Goal: Transaction & Acquisition: Purchase product/service

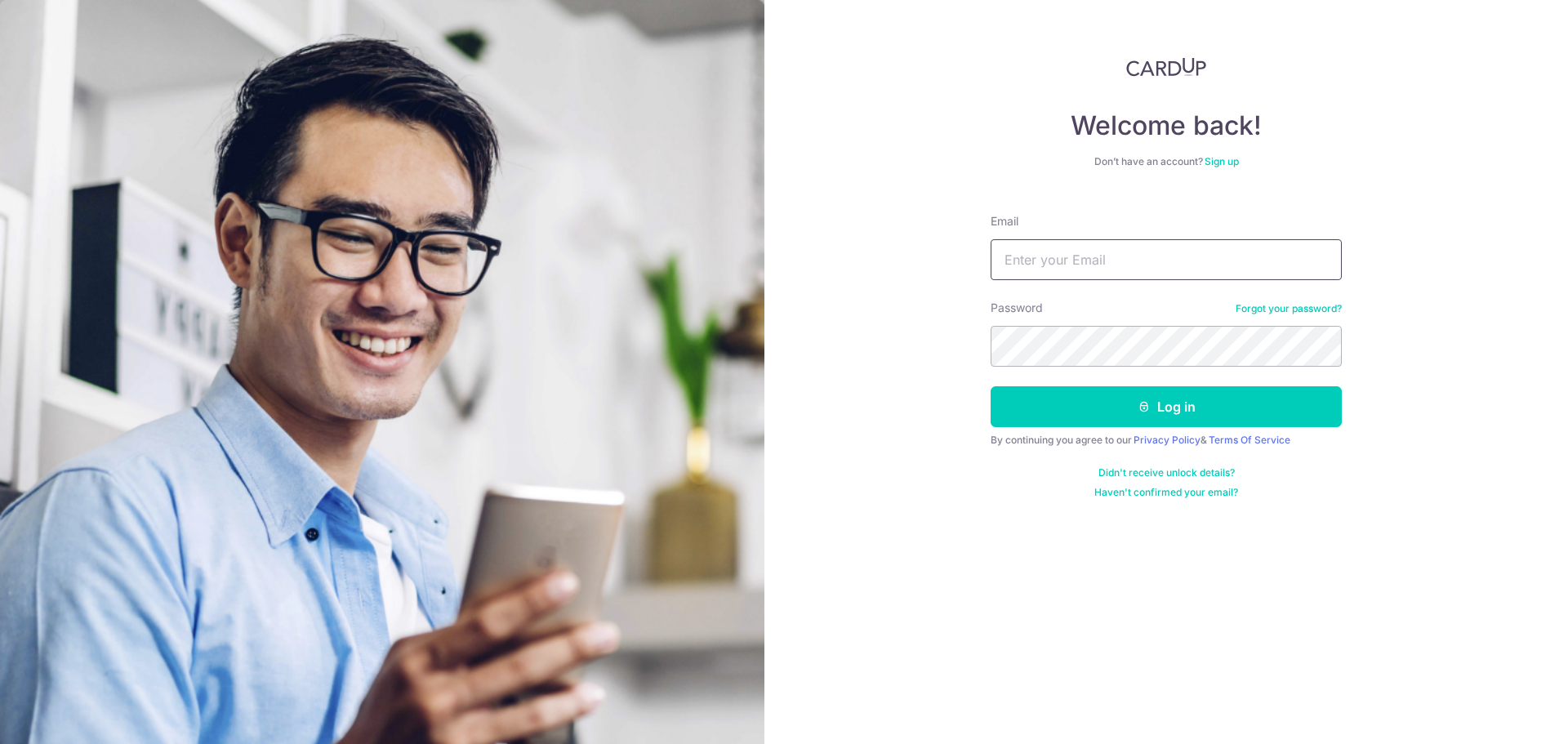
click at [1070, 260] on input "Email" at bounding box center [1167, 259] width 351 height 41
type input "[EMAIL_ADDRESS][DOMAIN_NAME]"
click at [991, 386] on button "Log in" at bounding box center [1167, 406] width 351 height 41
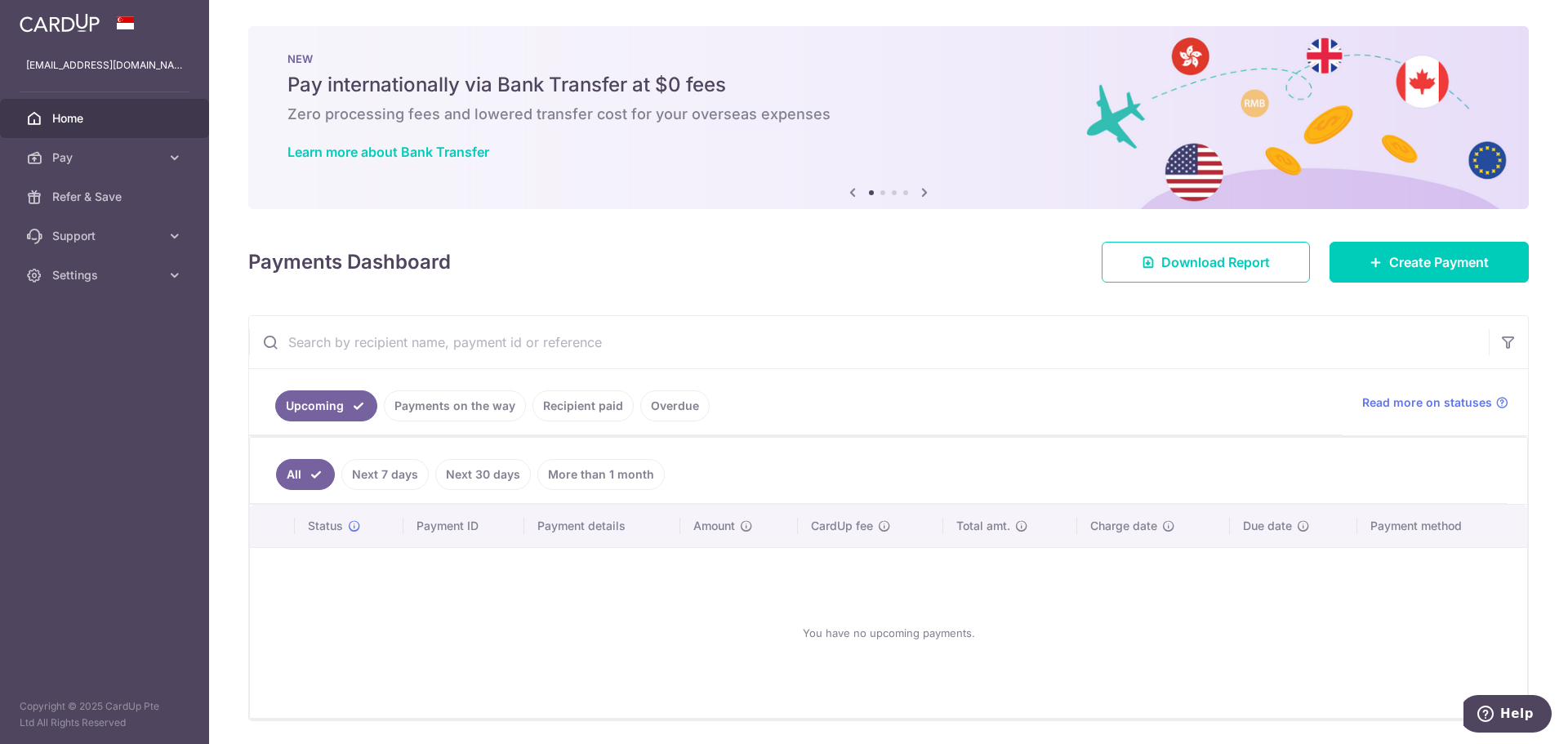
click at [918, 192] on icon at bounding box center [924, 193] width 19 height 20
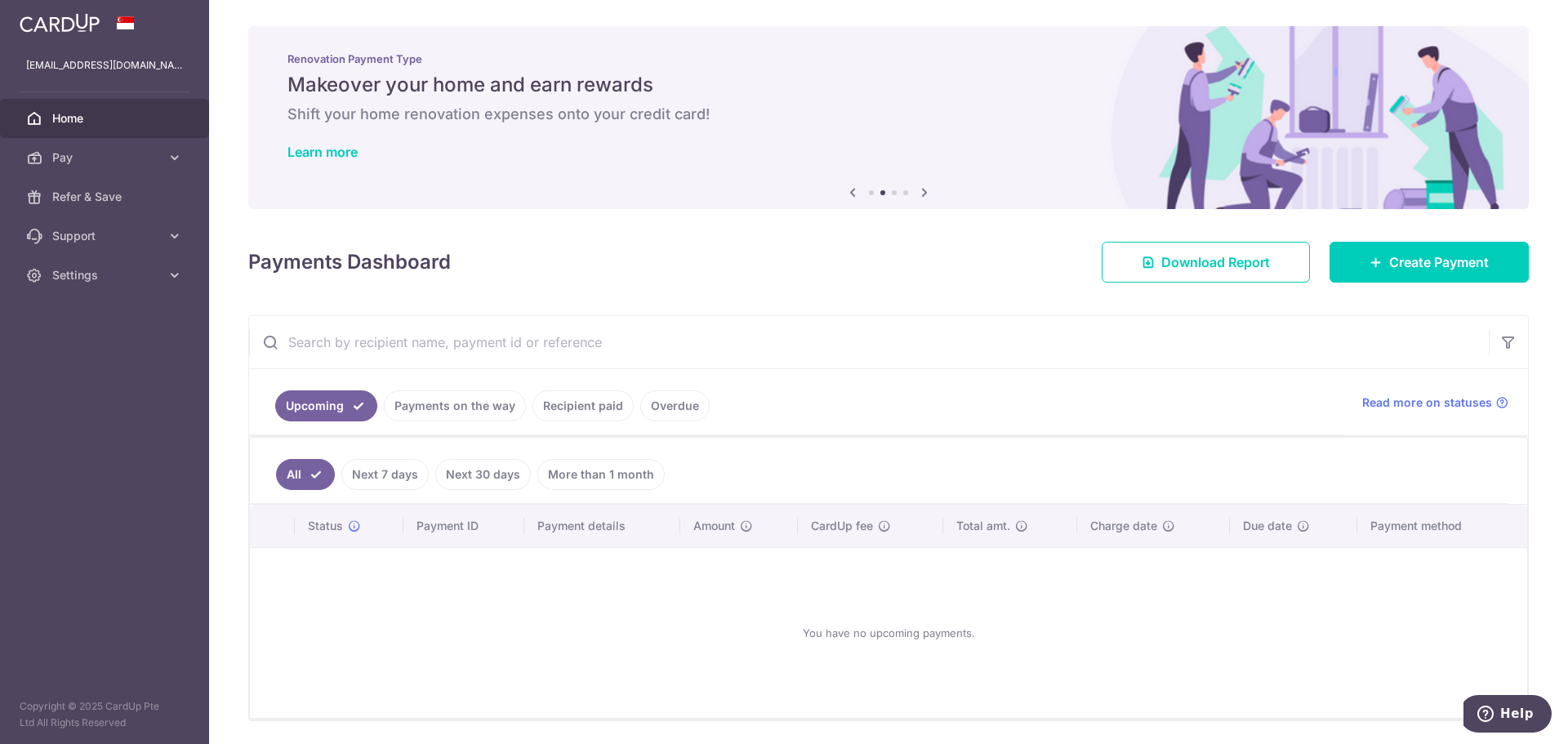
click at [917, 192] on icon at bounding box center [924, 193] width 19 height 20
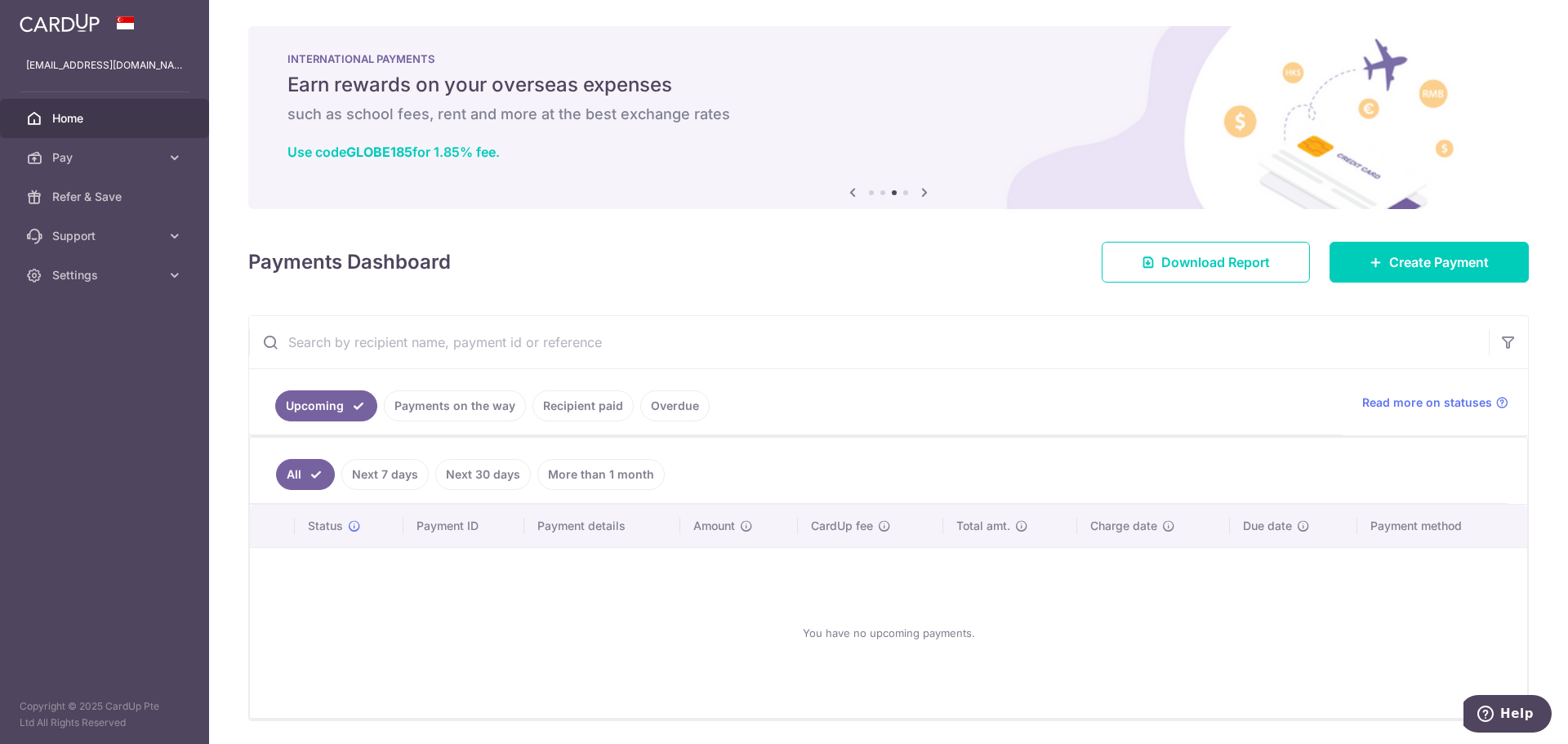
click at [917, 192] on icon at bounding box center [924, 193] width 19 height 20
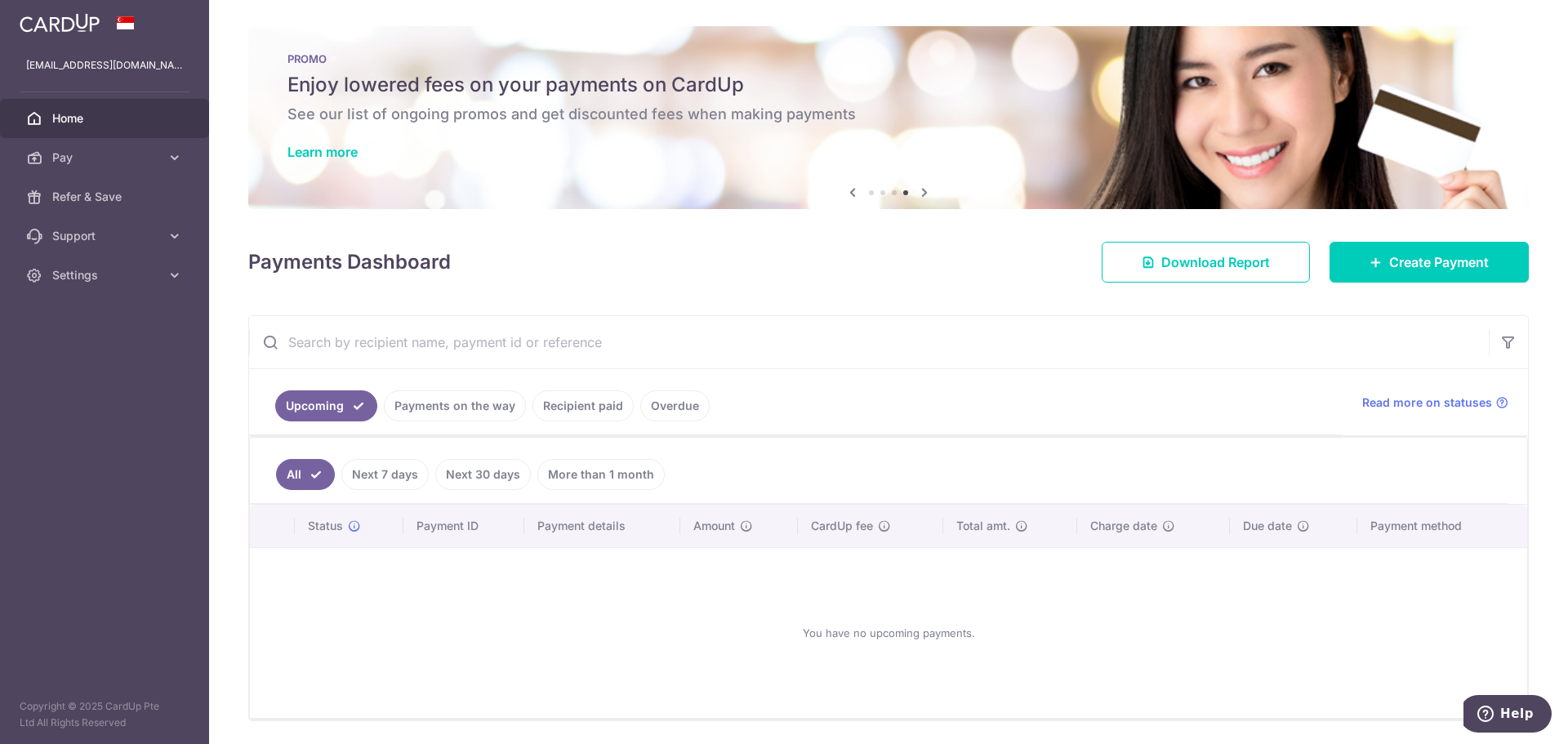
click at [917, 192] on icon at bounding box center [924, 193] width 19 height 20
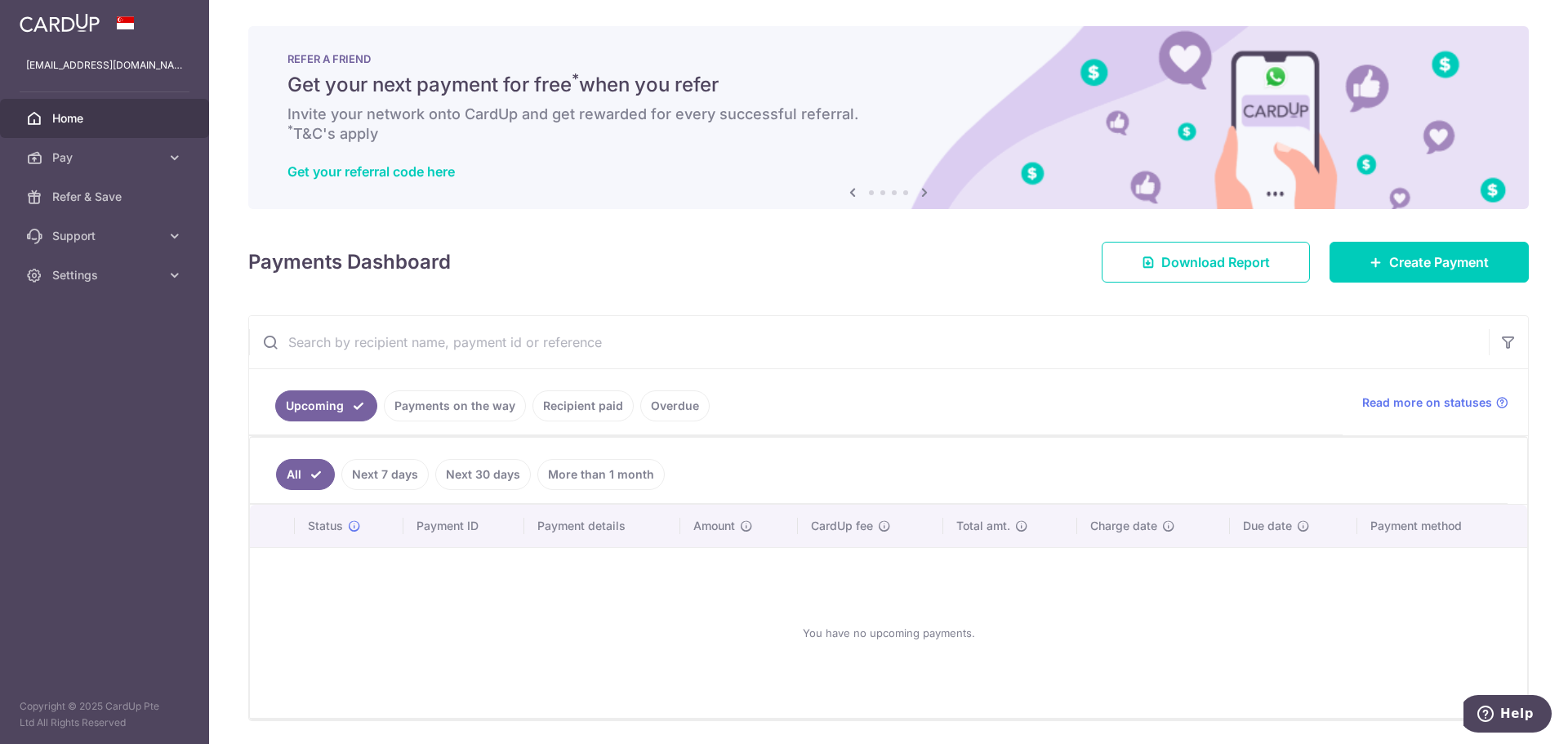
click at [917, 192] on icon at bounding box center [924, 193] width 19 height 20
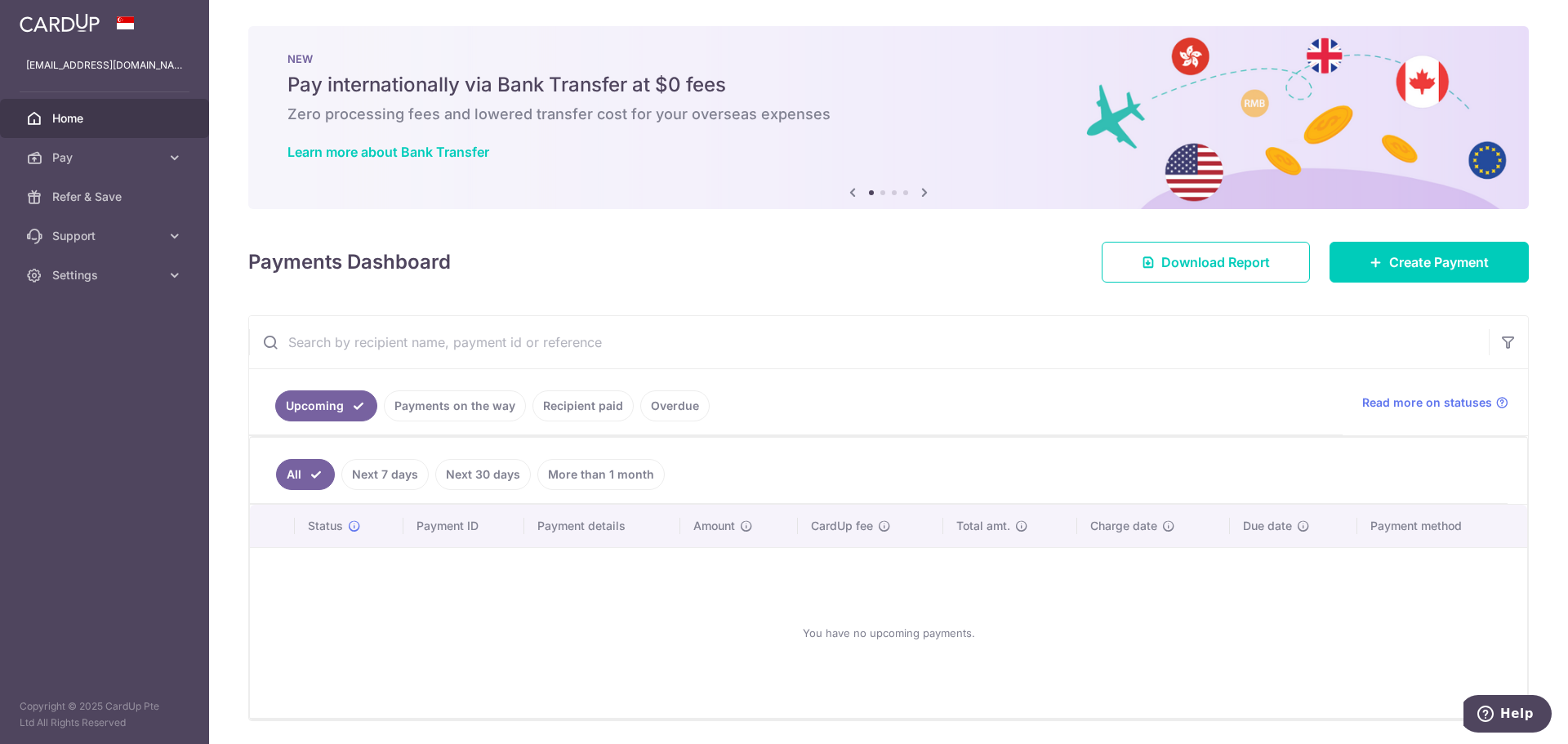
click at [846, 196] on icon at bounding box center [852, 193] width 19 height 20
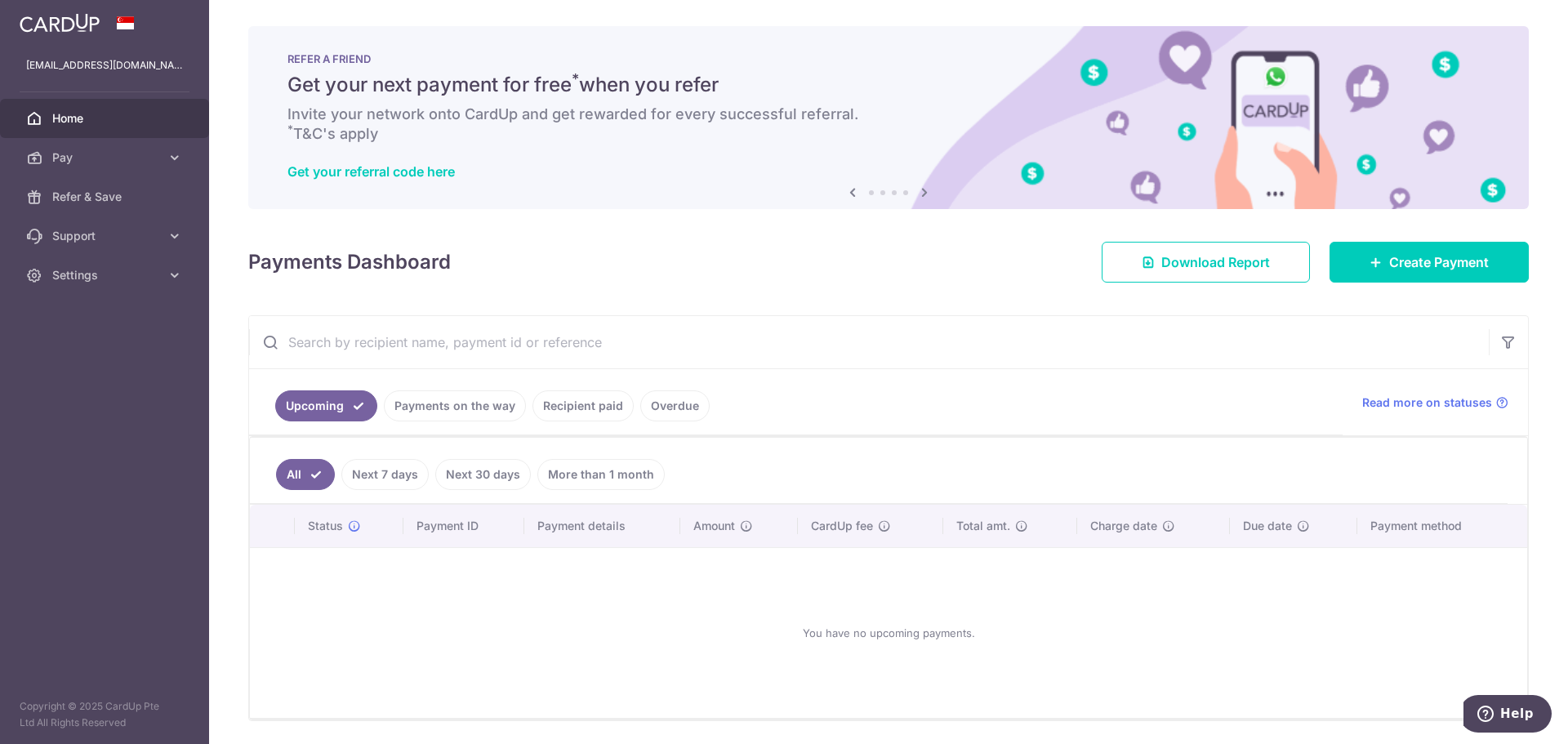
click at [846, 196] on icon at bounding box center [852, 193] width 19 height 20
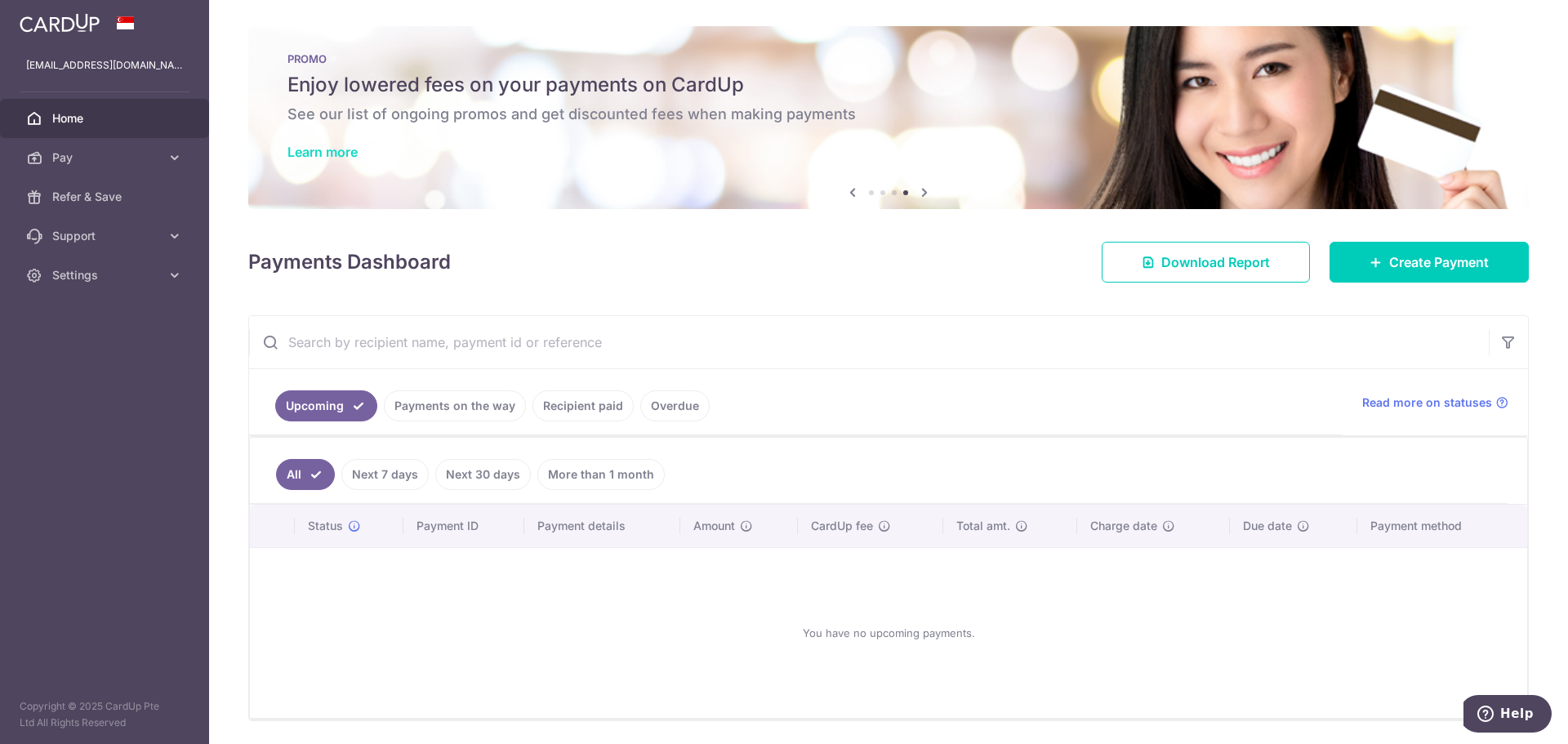
click at [302, 158] on link "Learn more" at bounding box center [322, 151] width 70 height 16
click at [165, 276] on link "Settings" at bounding box center [105, 275] width 210 height 39
click at [168, 242] on icon at bounding box center [174, 236] width 16 height 16
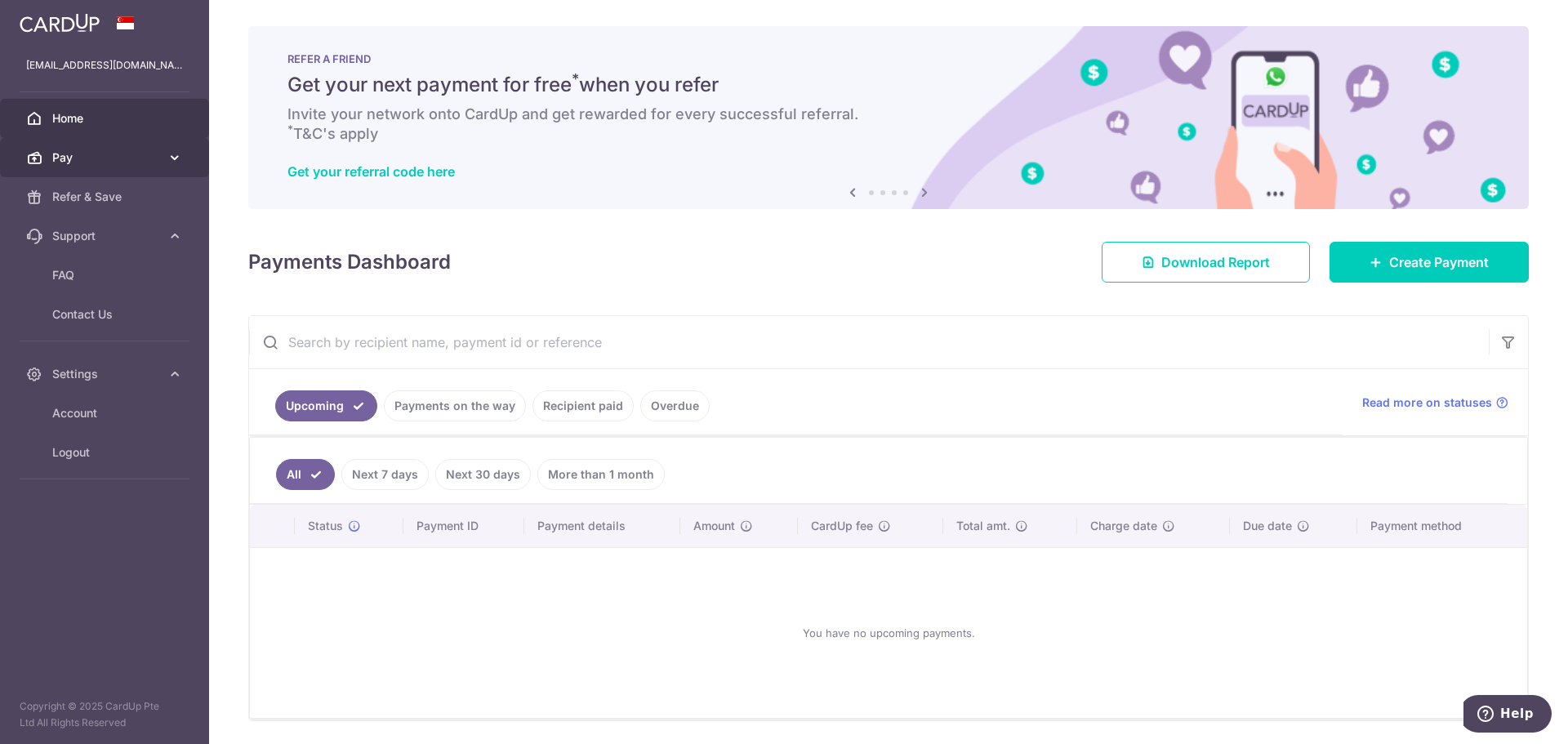
click at [173, 164] on icon at bounding box center [174, 157] width 16 height 16
click at [923, 196] on icon at bounding box center [924, 193] width 19 height 20
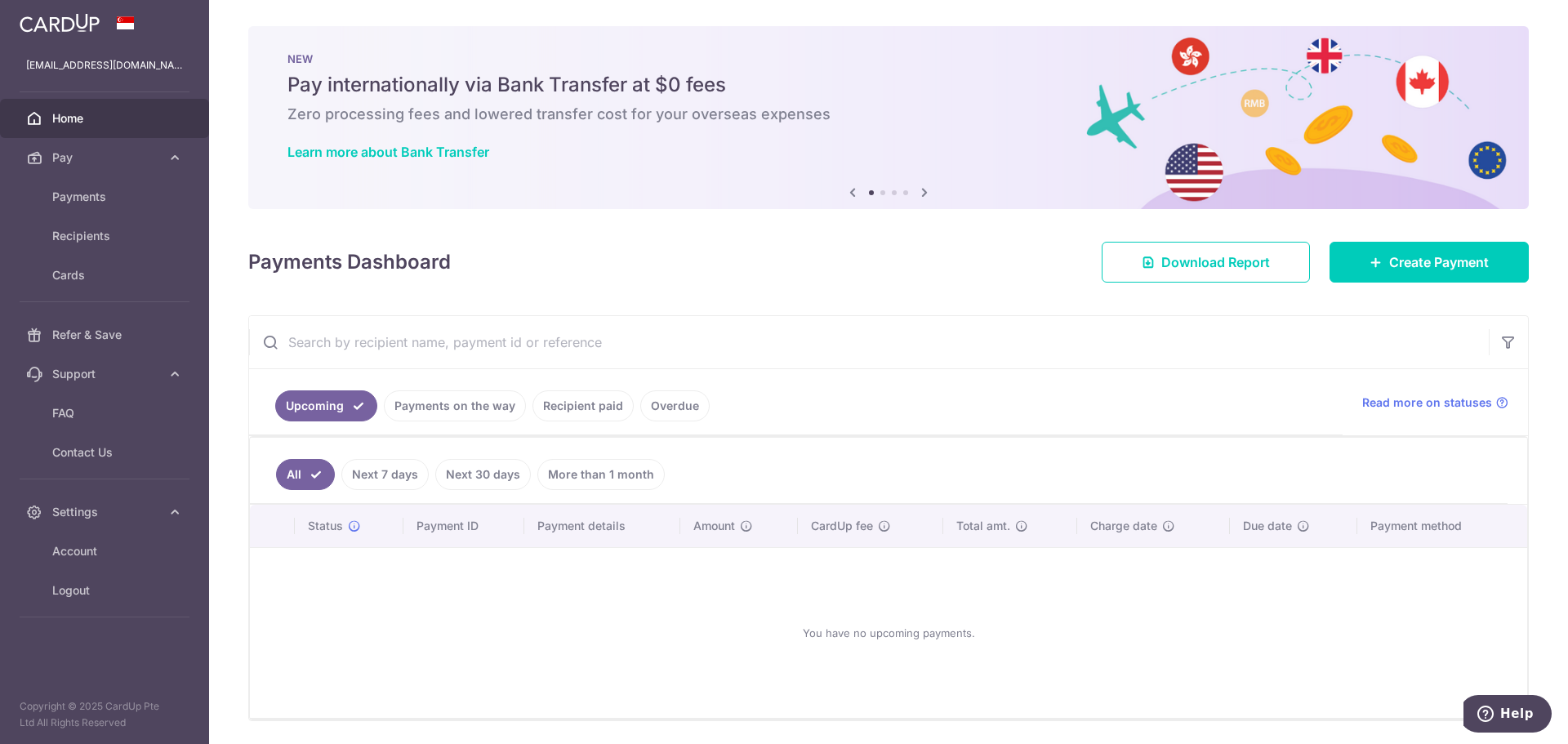
click at [923, 196] on icon at bounding box center [924, 193] width 19 height 20
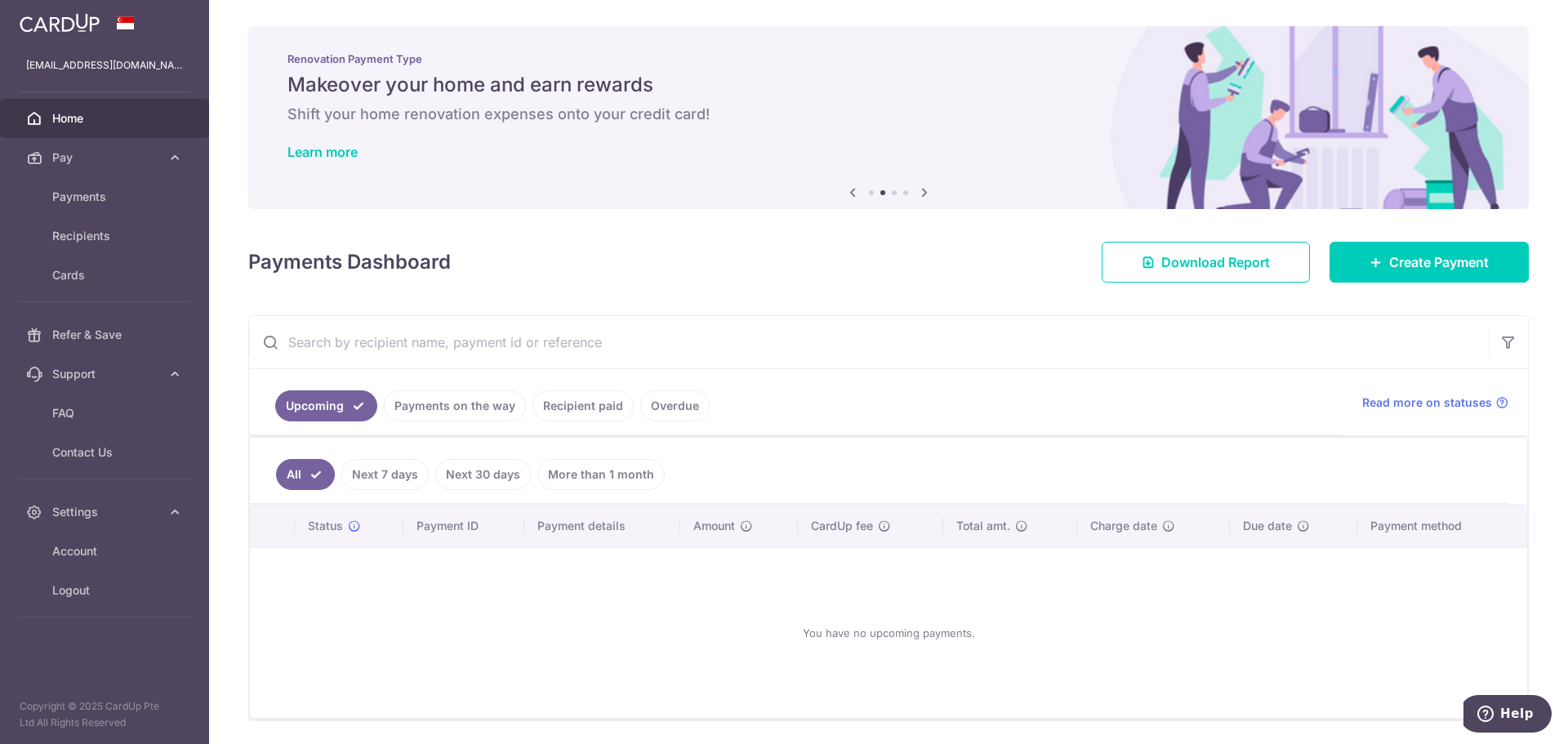
click at [923, 196] on icon at bounding box center [924, 193] width 19 height 20
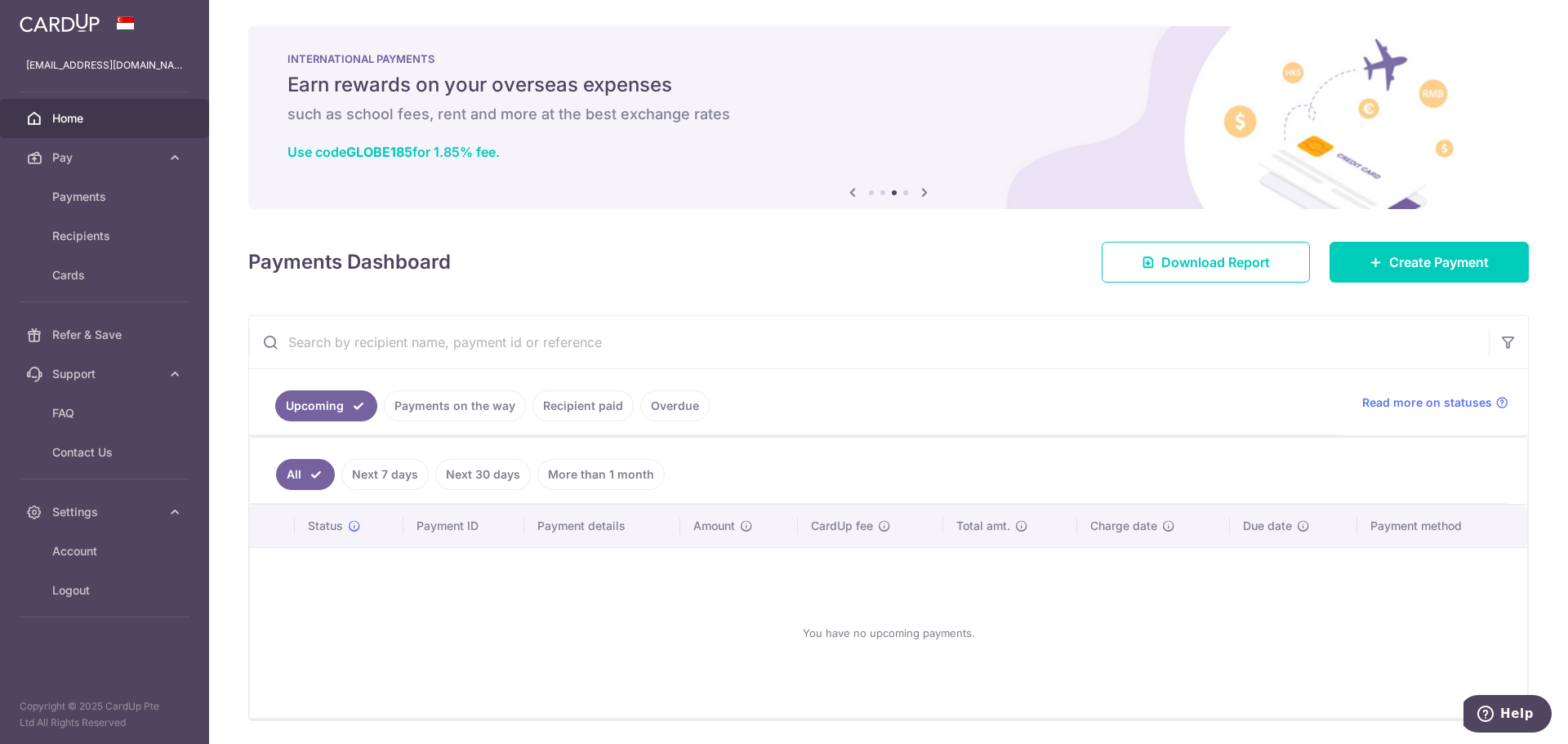
click at [923, 196] on icon at bounding box center [924, 193] width 19 height 20
click at [923, 193] on icon at bounding box center [924, 193] width 19 height 20
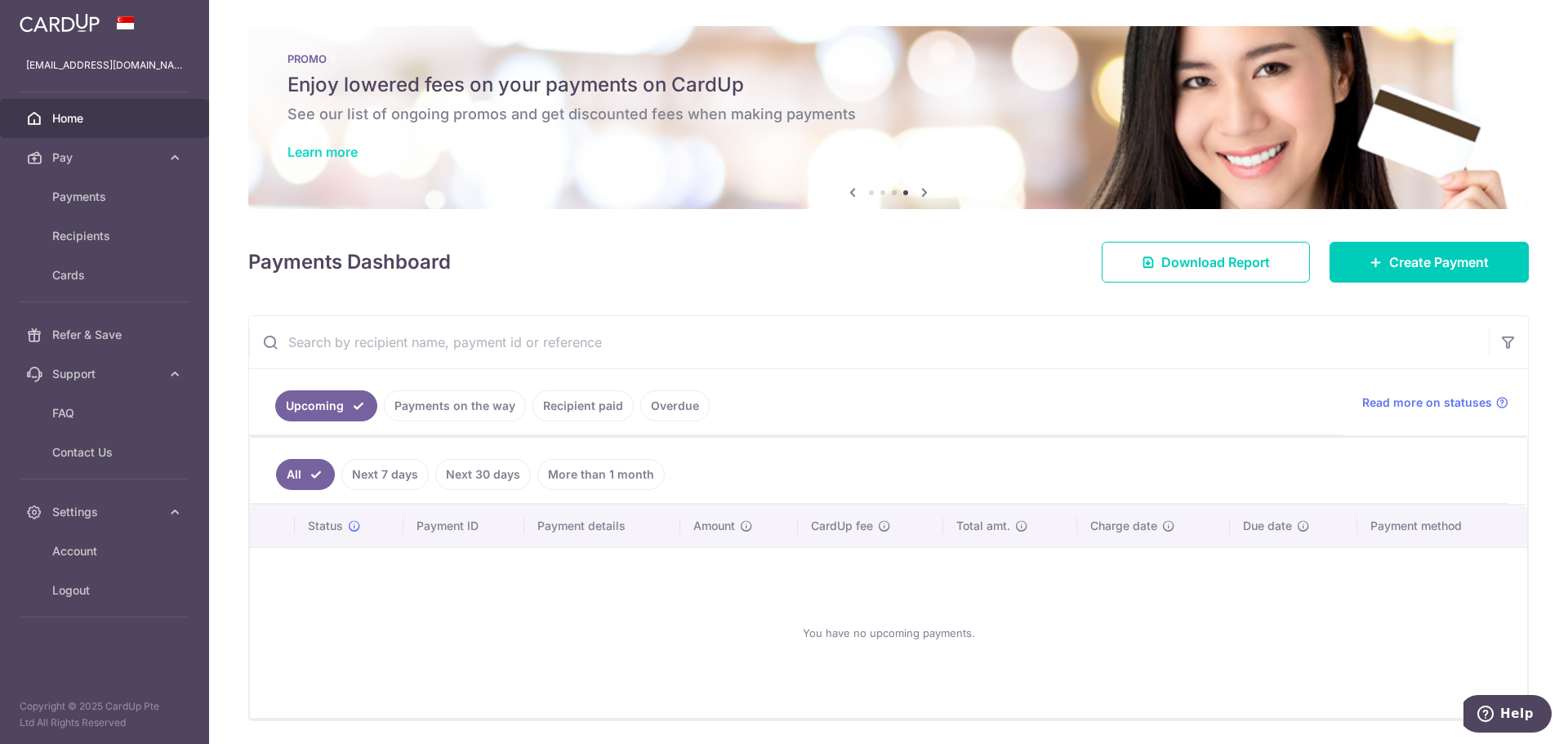
click at [343, 155] on link "Learn more" at bounding box center [322, 151] width 70 height 16
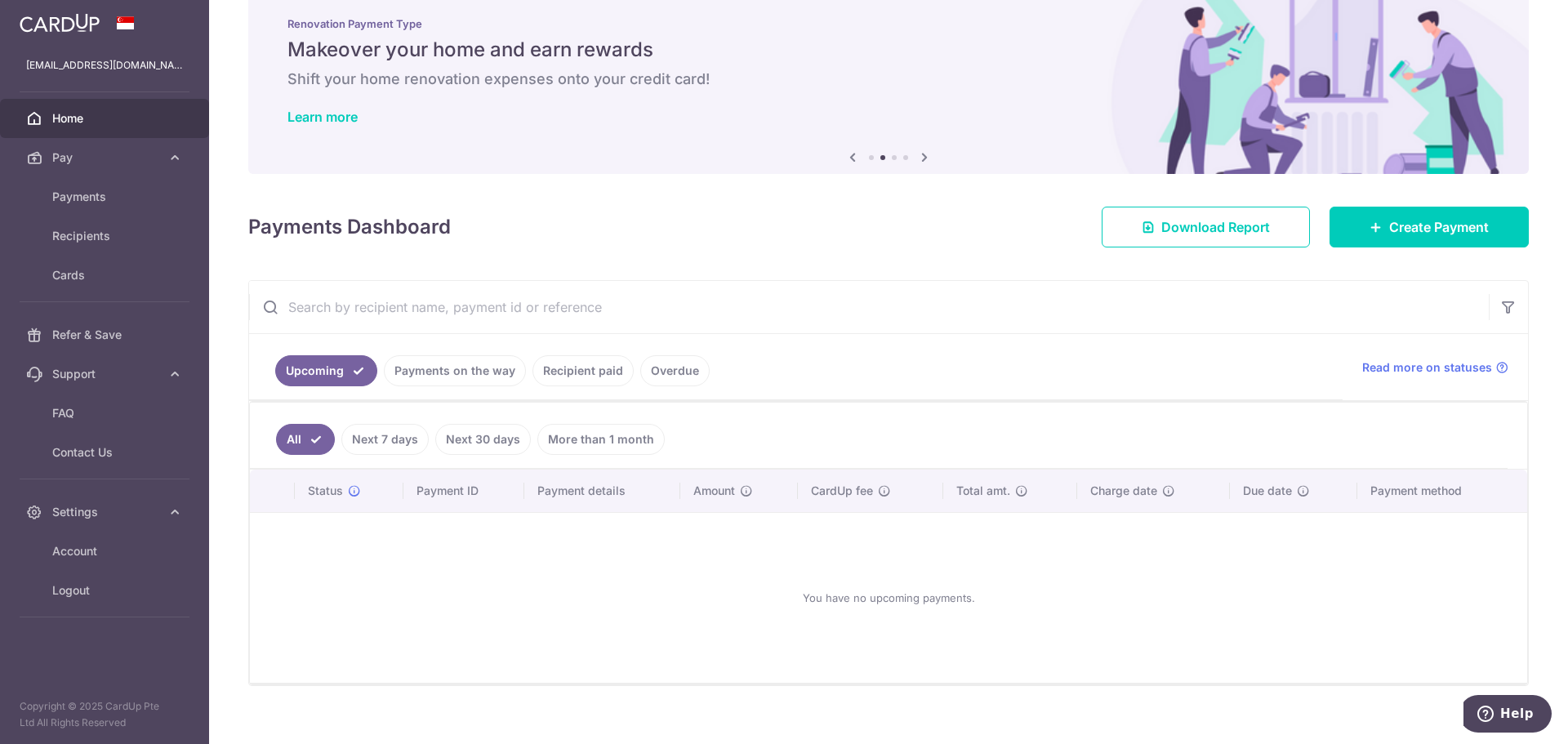
scroll to position [54, 0]
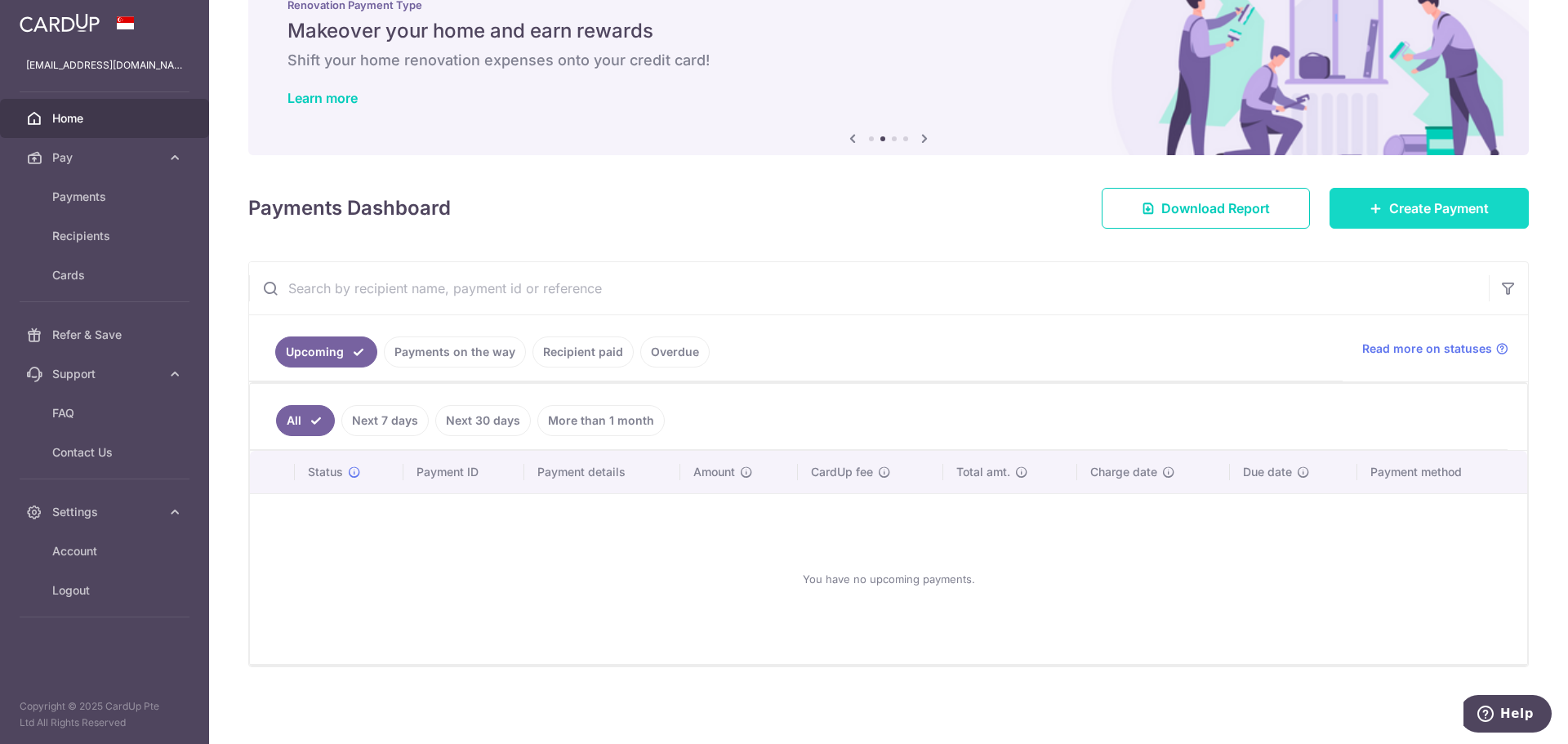
click at [1357, 220] on link "Create Payment" at bounding box center [1429, 208] width 199 height 41
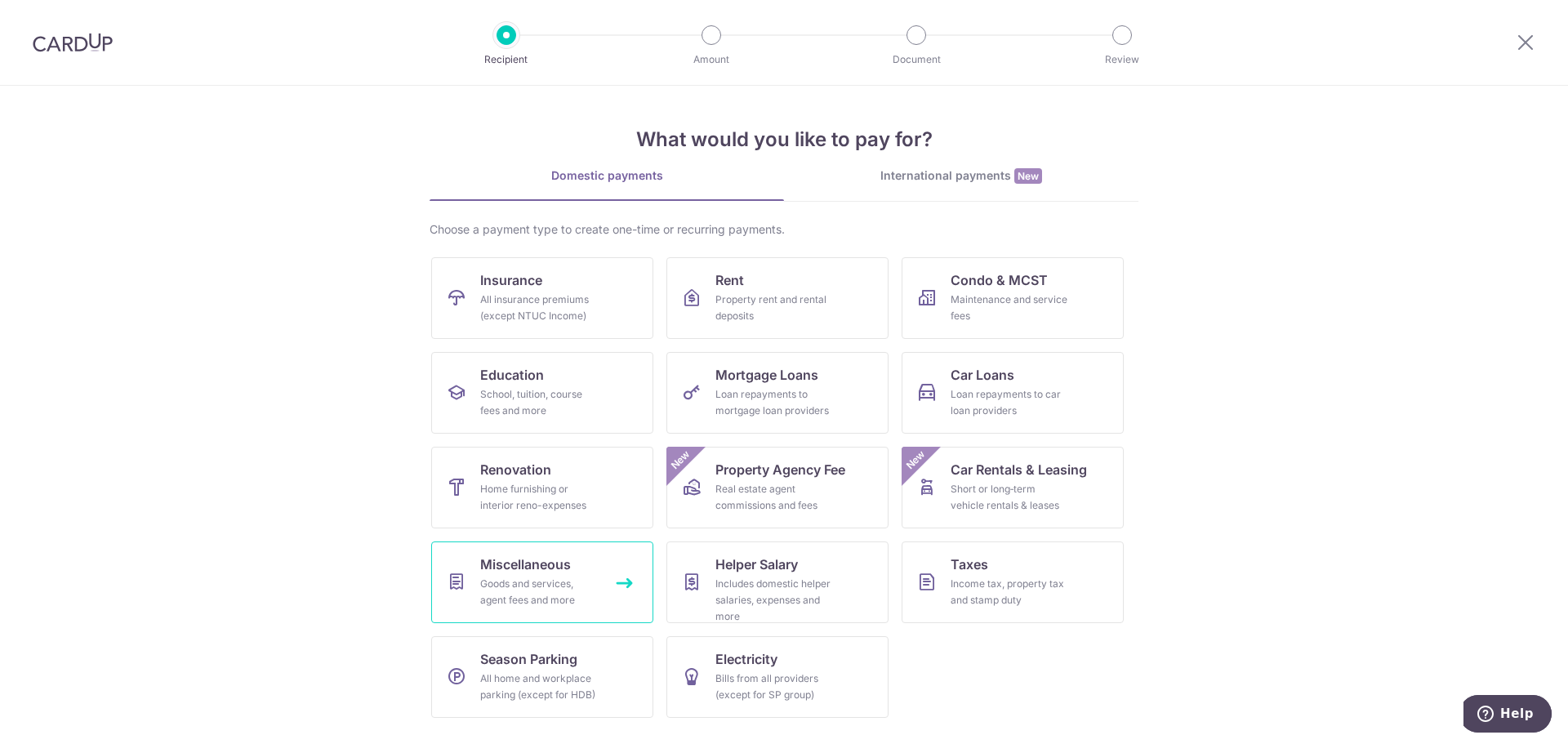
click at [579, 566] on link "Miscellaneous Goods and services, agent fees and more" at bounding box center [542, 582] width 222 height 82
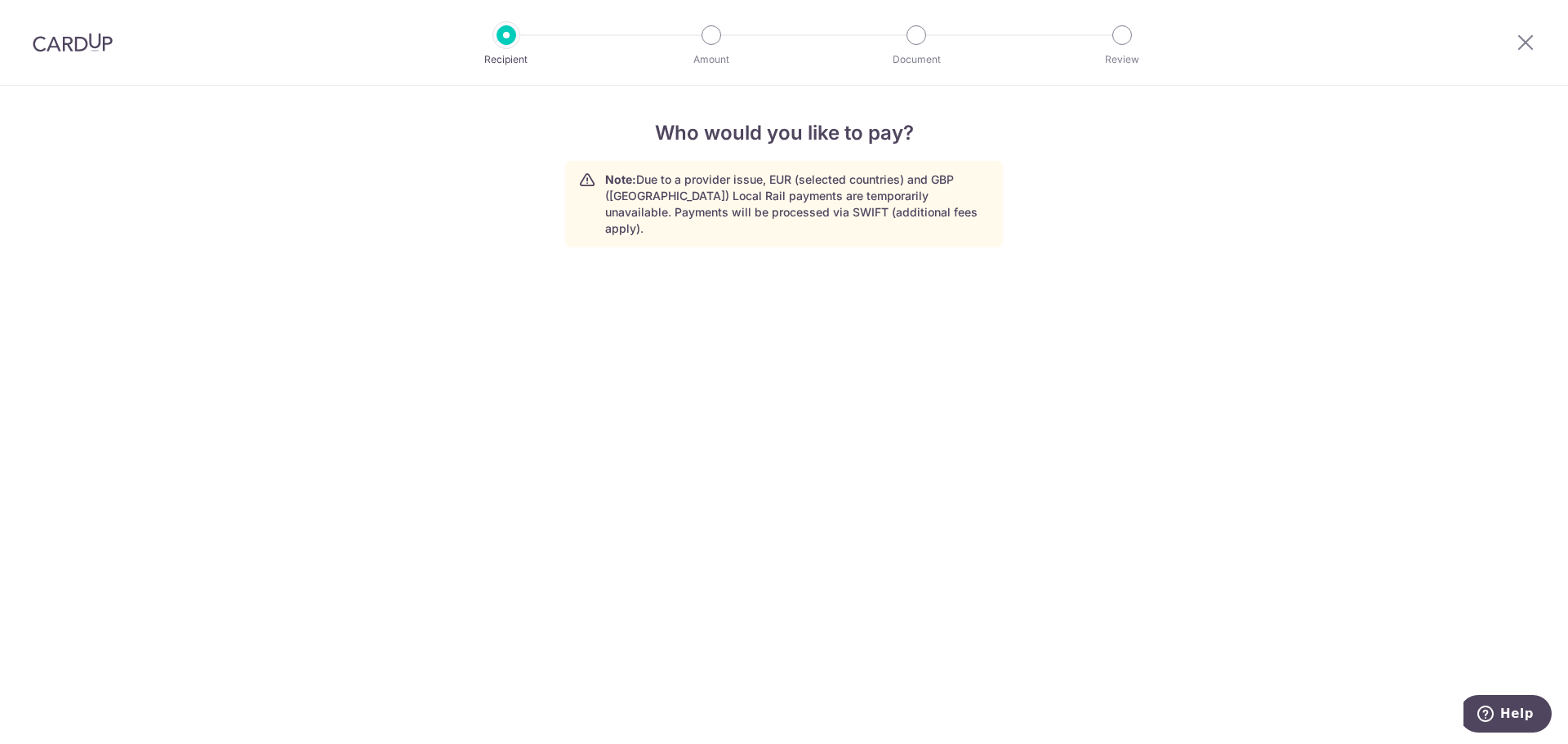
click at [680, 208] on p "Note: Due to a provider issue, EUR (selected countries) and GBP (UK) Local Rail…" at bounding box center [797, 204] width 384 height 65
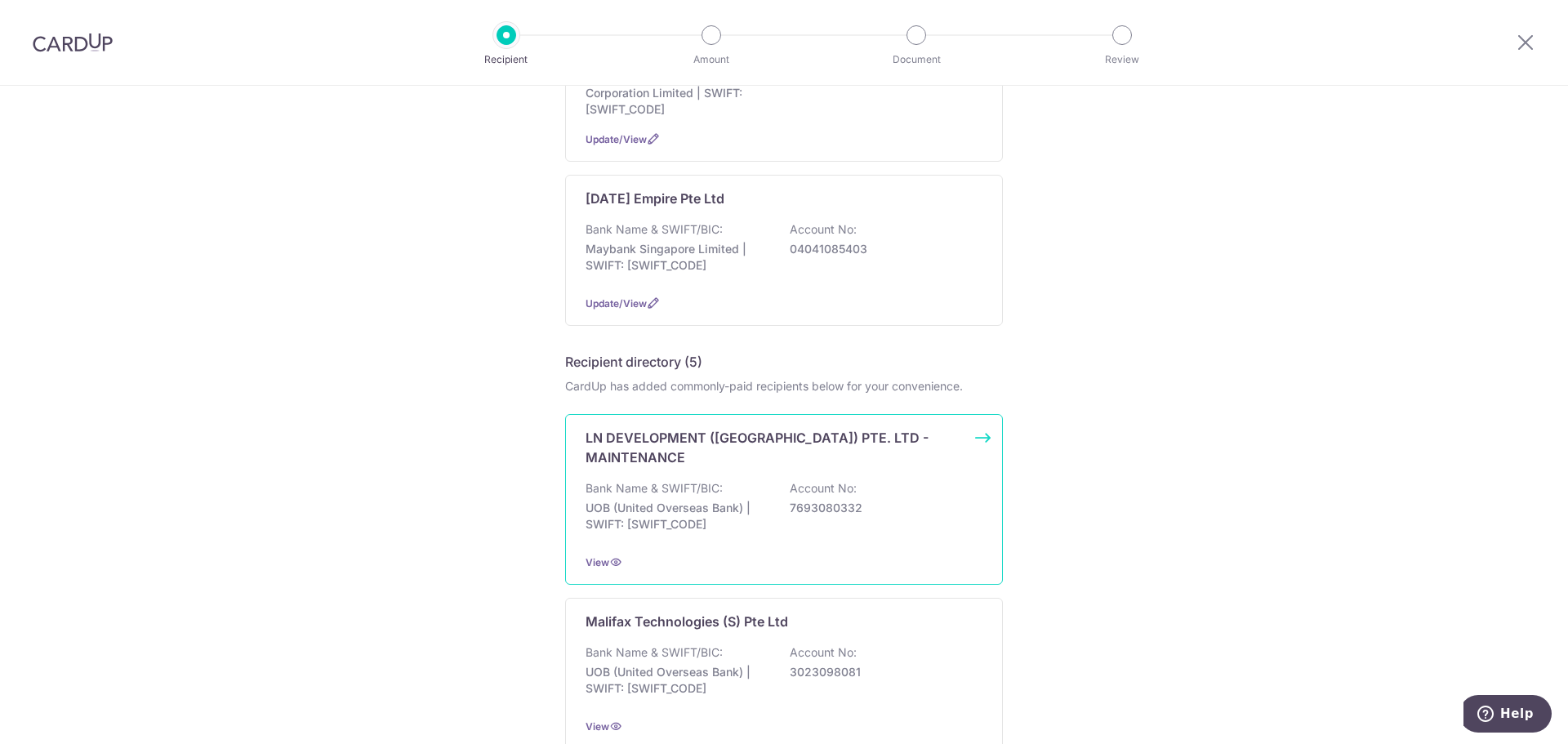
scroll to position [163, 0]
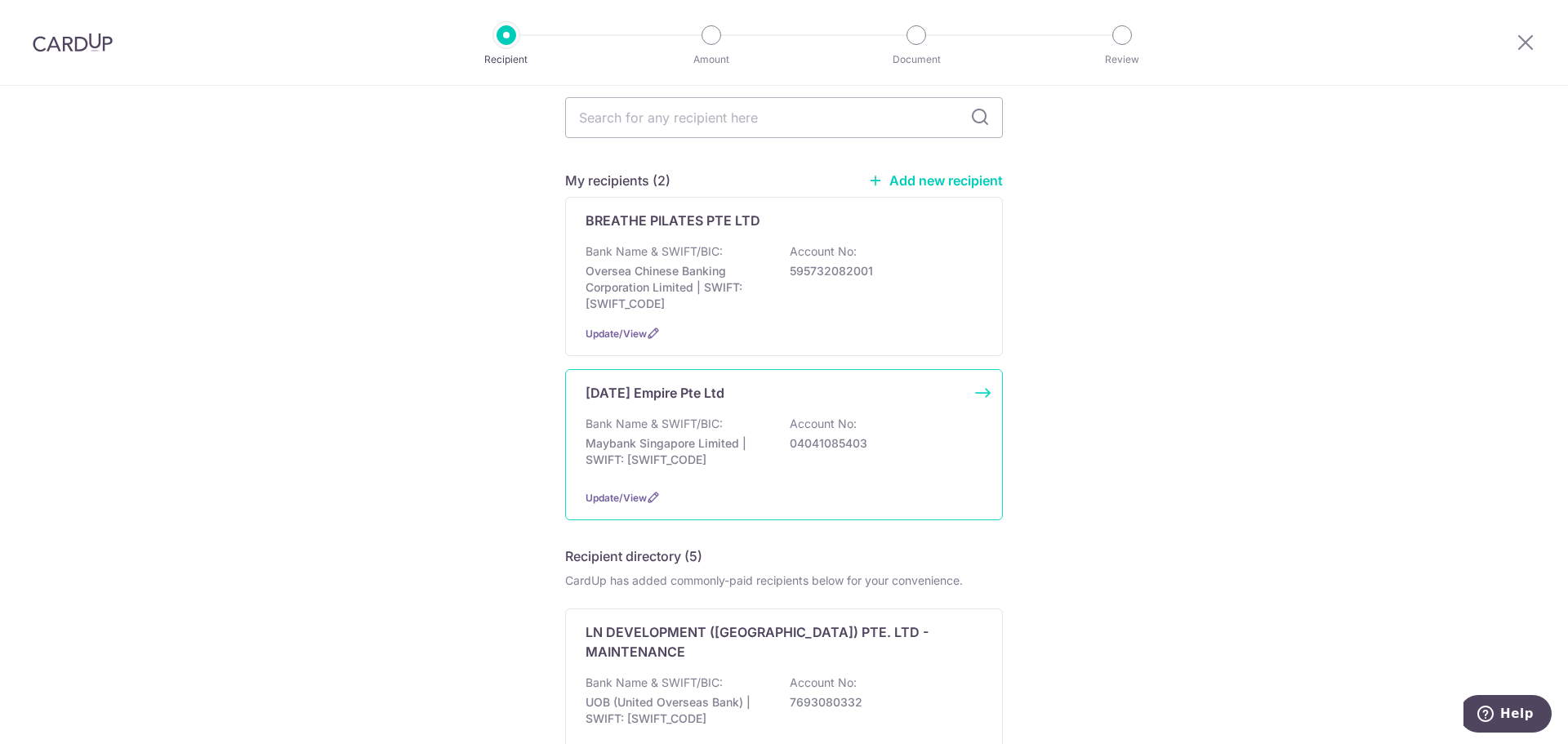
click at [731, 415] on div "Bank Name & SWIFT/BIC: Maybank Singapore Limited | SWIFT: MBBESGS2XXX Account N…" at bounding box center [784, 446] width 397 height 61
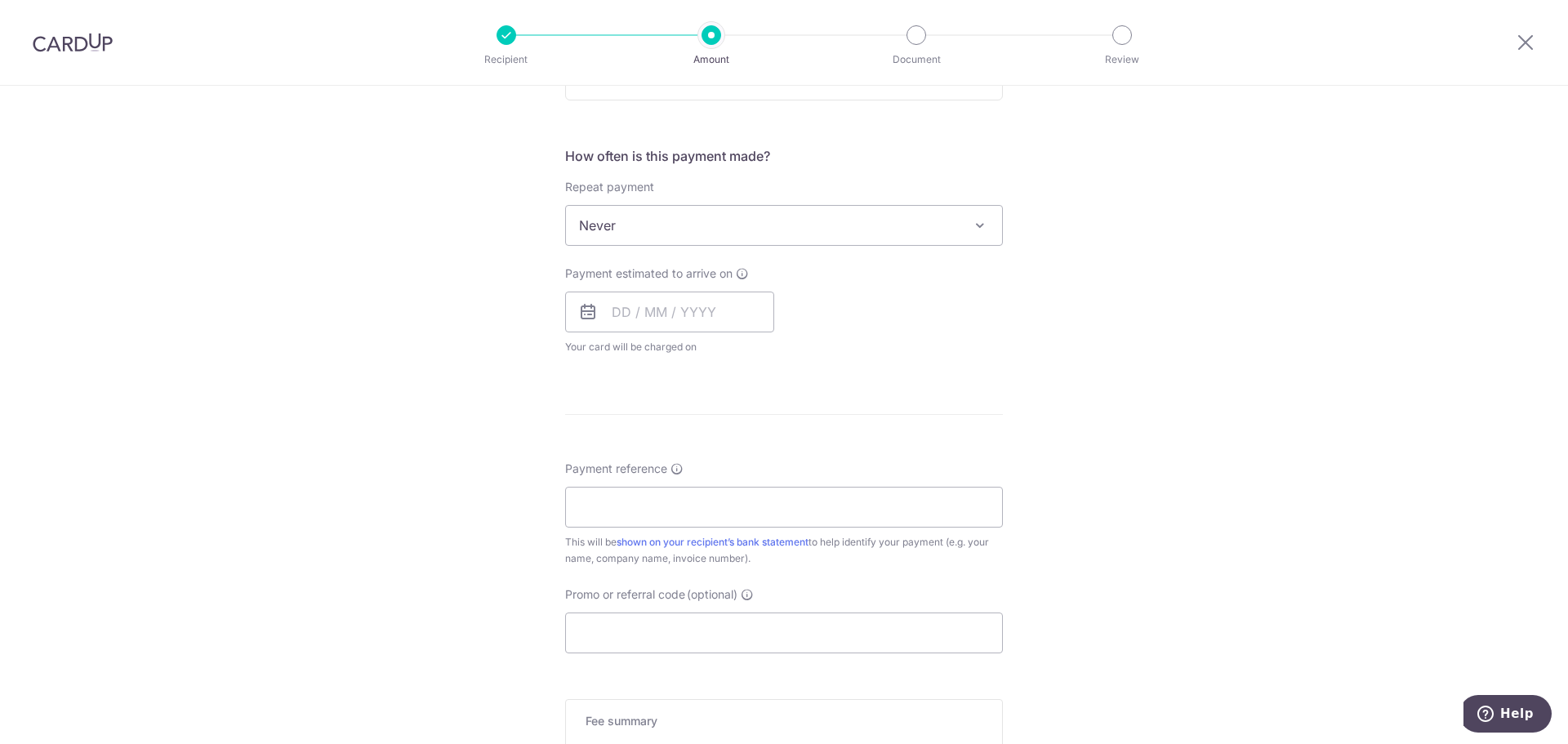
scroll to position [819, 0]
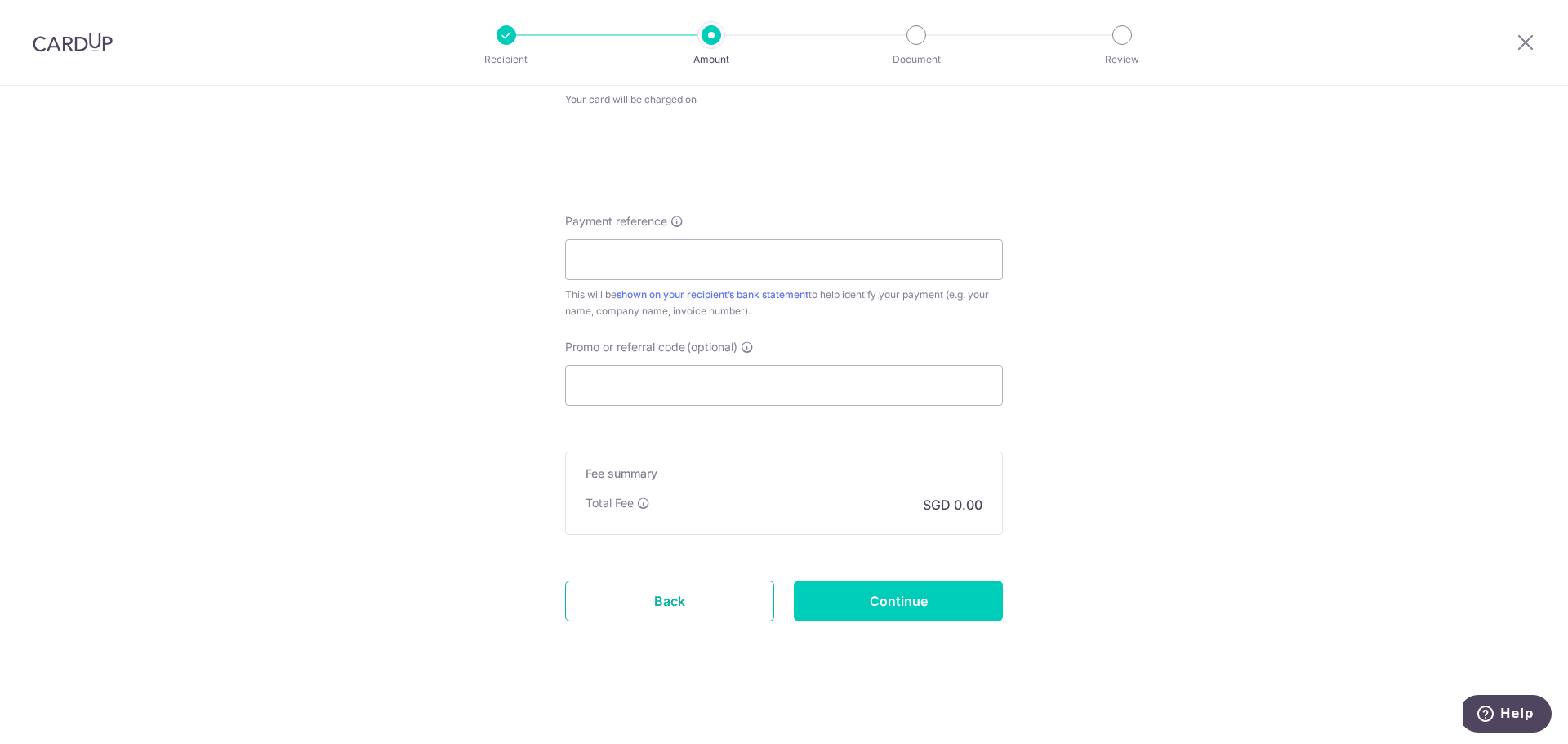
drag, startPoint x: 652, startPoint y: 595, endPoint x: 858, endPoint y: 83, distance: 551.9
click at [652, 595] on link "Back" at bounding box center [670, 600] width 210 height 41
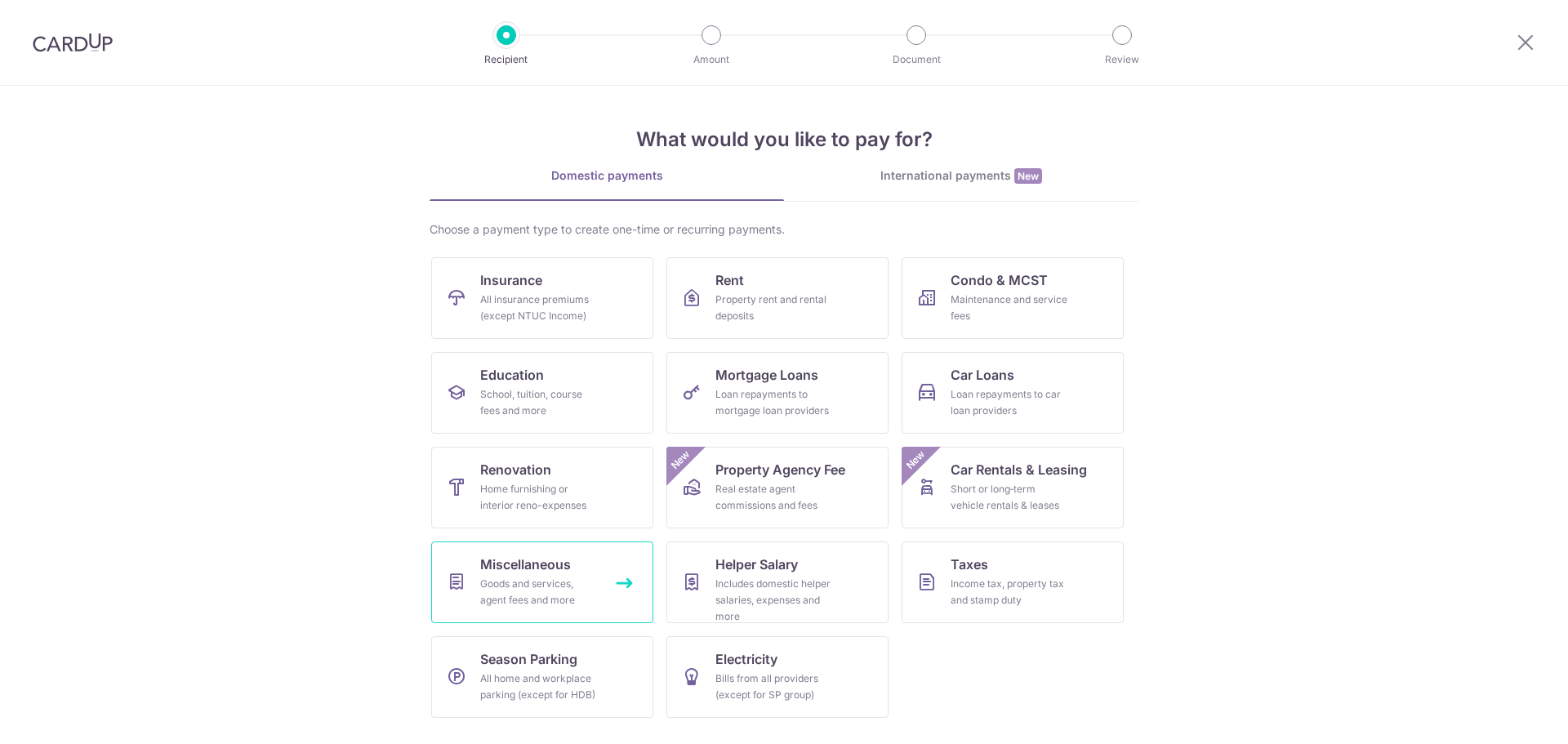
click at [553, 568] on span "Miscellaneous" at bounding box center [525, 563] width 90 height 19
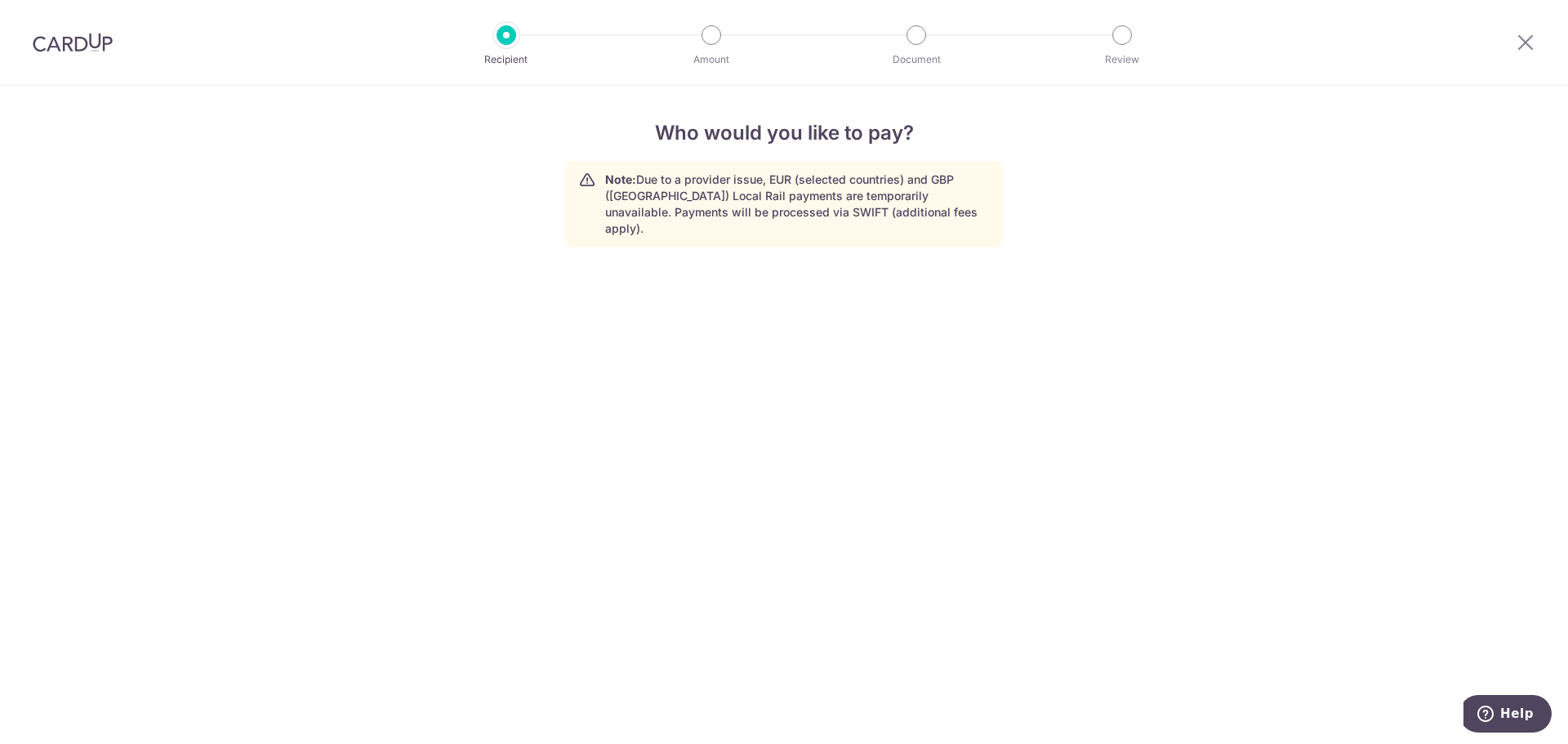
click at [1022, 498] on div "Who would you like to pay? Note: Due to a provider issue, EUR (selected countri…" at bounding box center [784, 415] width 1568 height 658
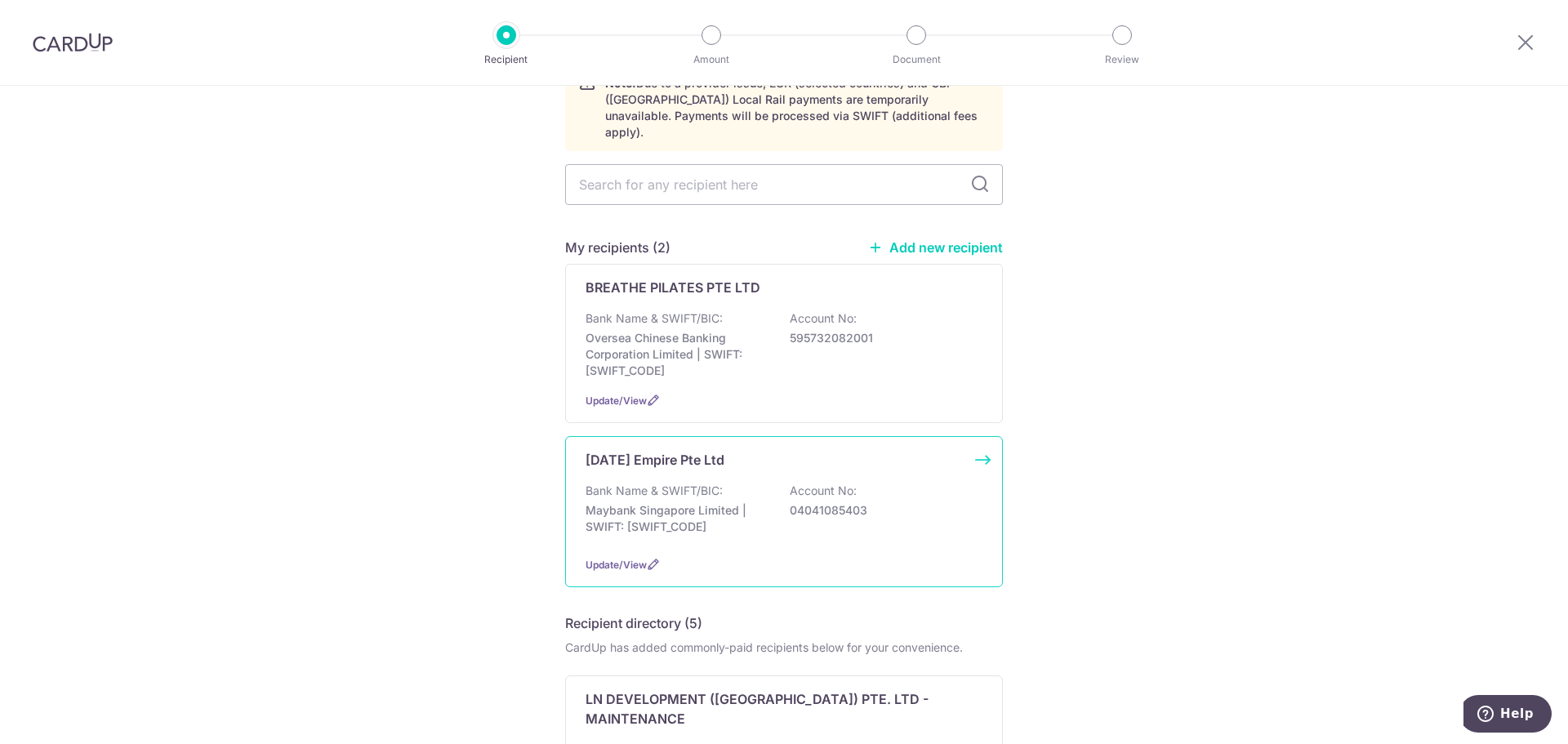
scroll to position [163, 0]
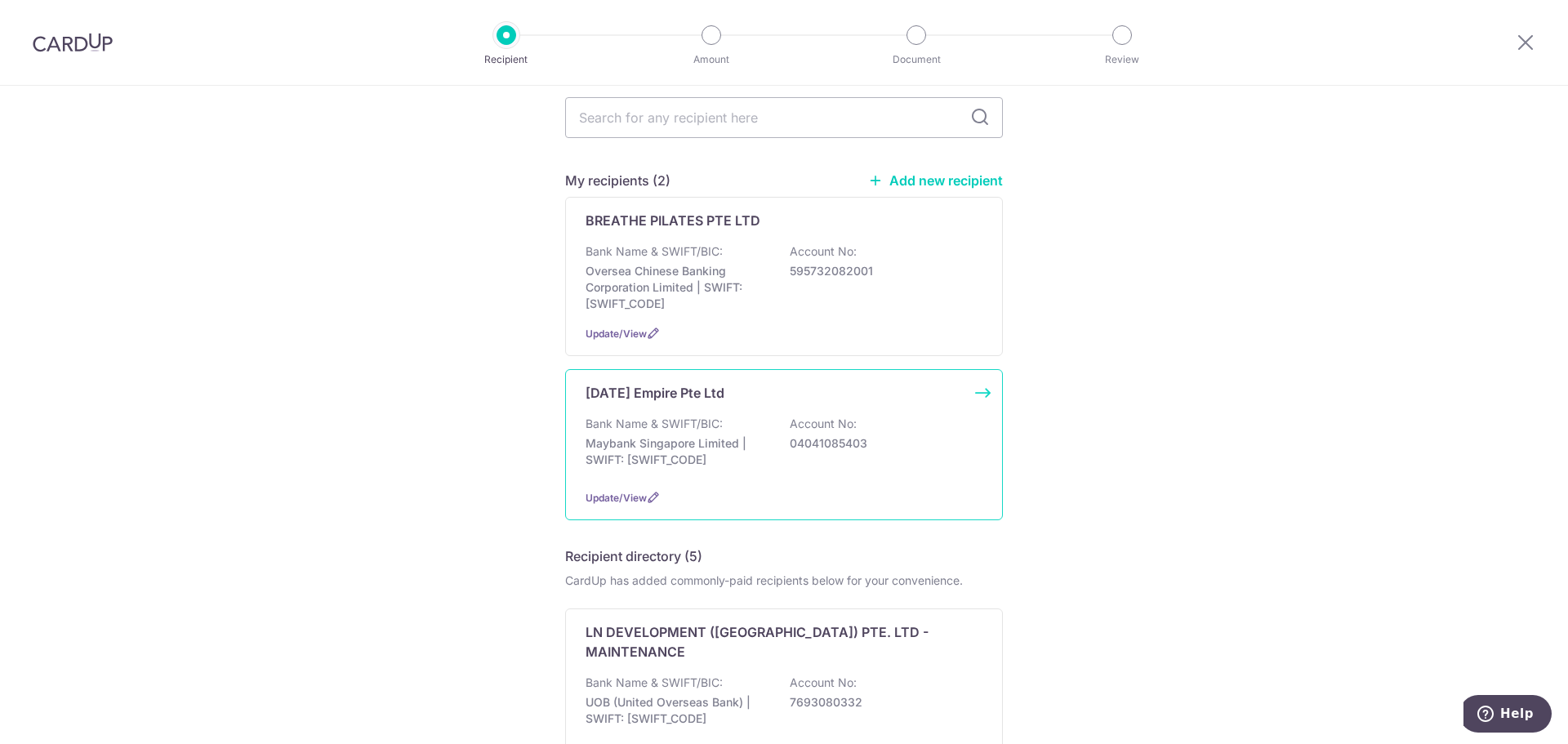
click at [798, 435] on p "04041085403" at bounding box center [881, 443] width 183 height 16
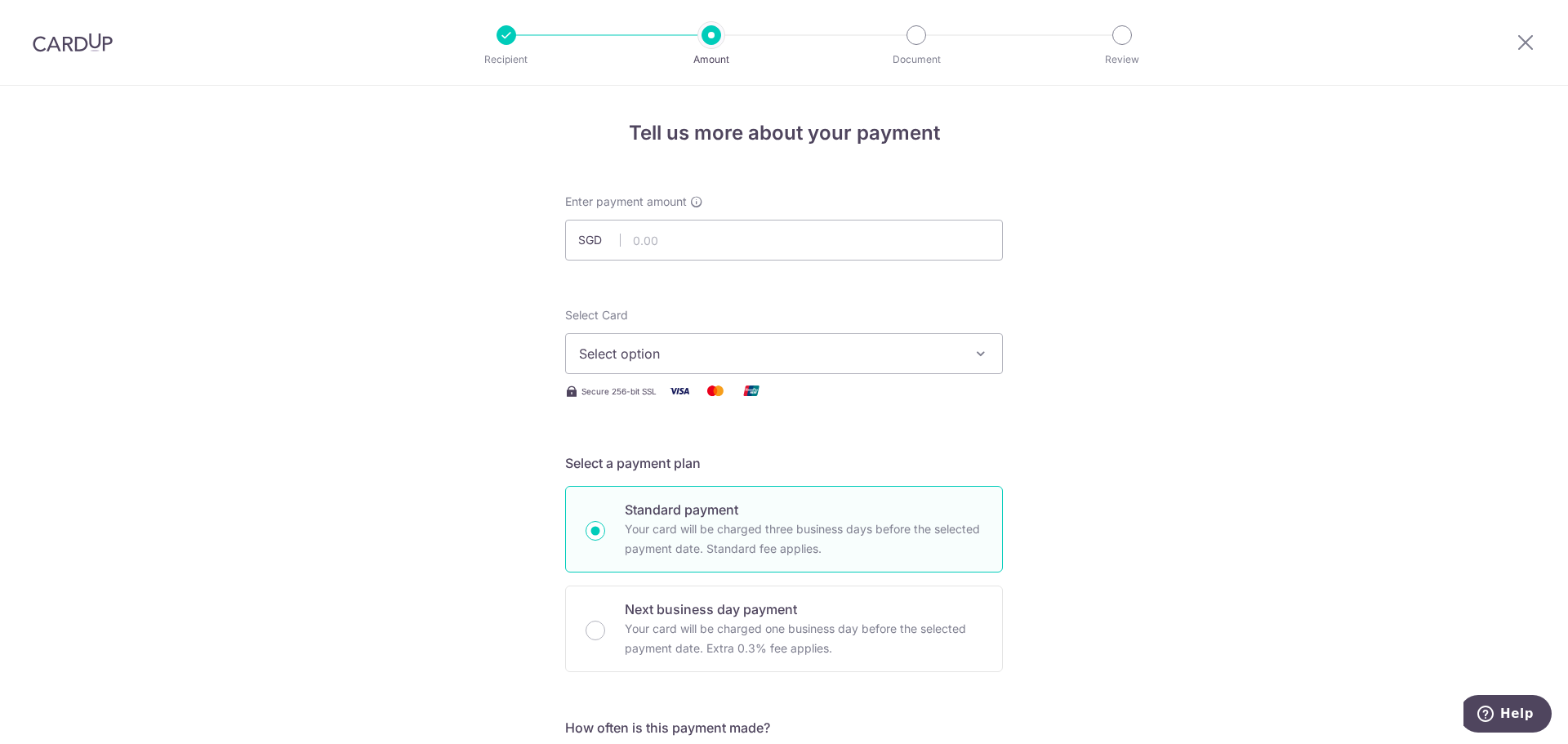
click at [504, 36] on div at bounding box center [506, 35] width 19 height 19
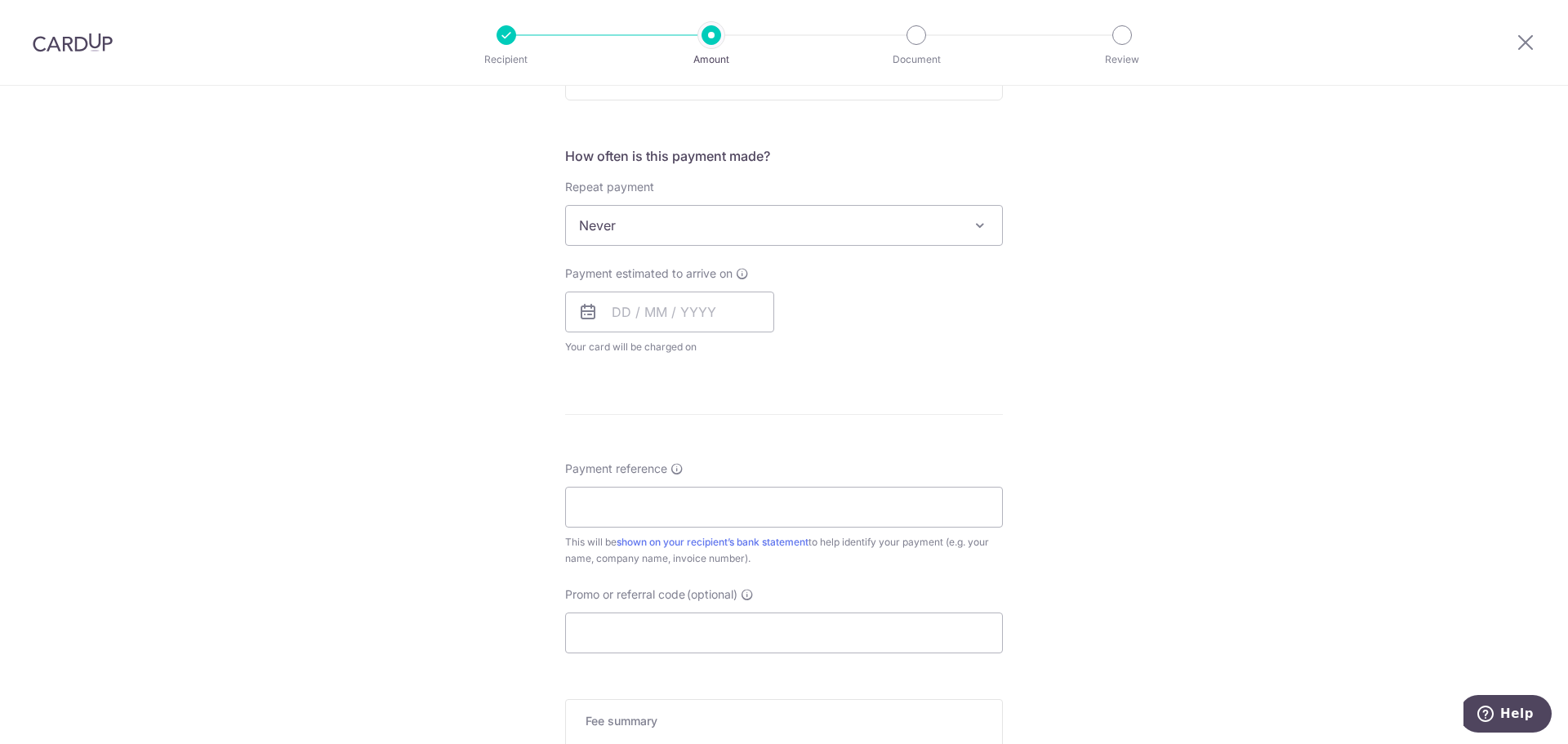
scroll to position [819, 0]
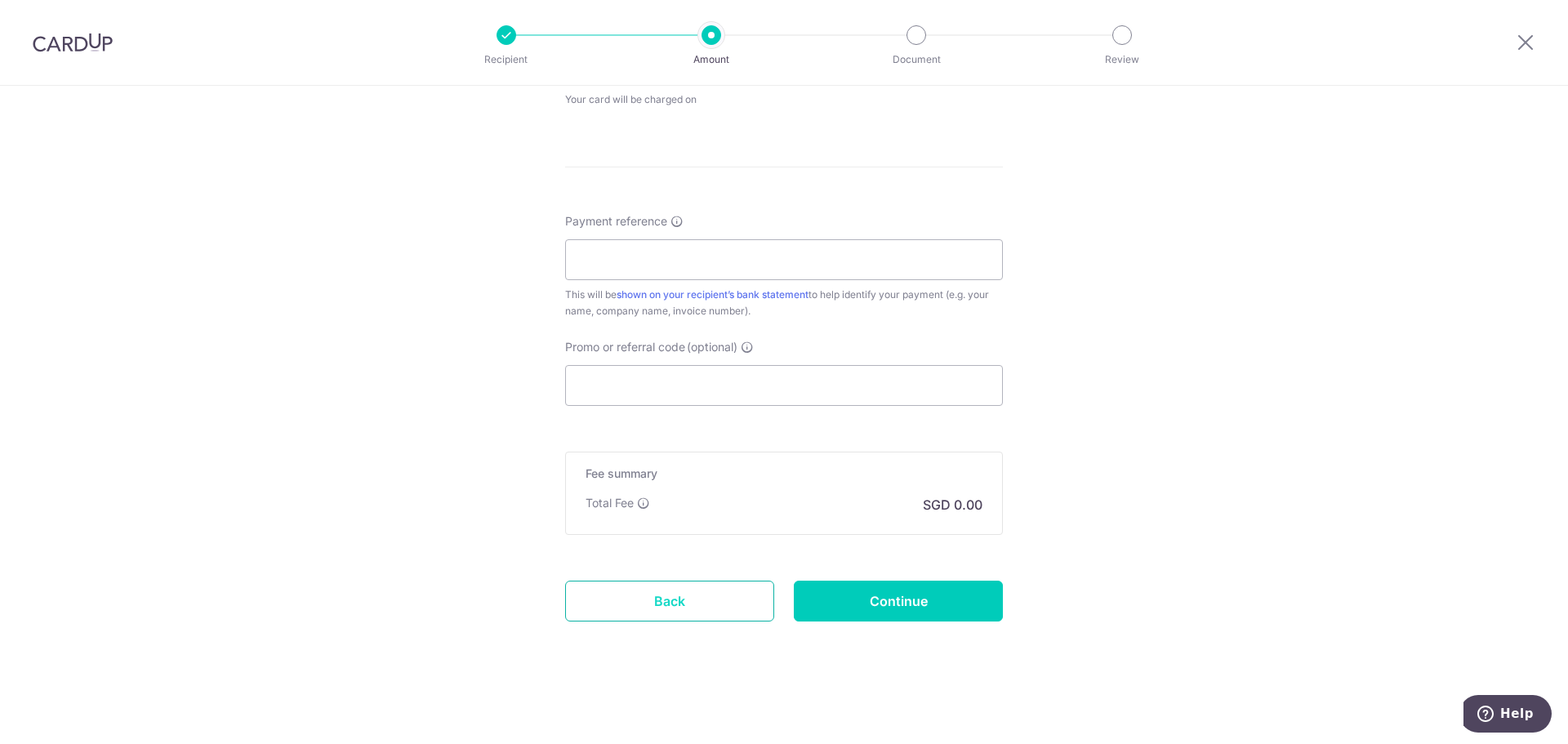
click at [698, 607] on link "Back" at bounding box center [670, 600] width 210 height 41
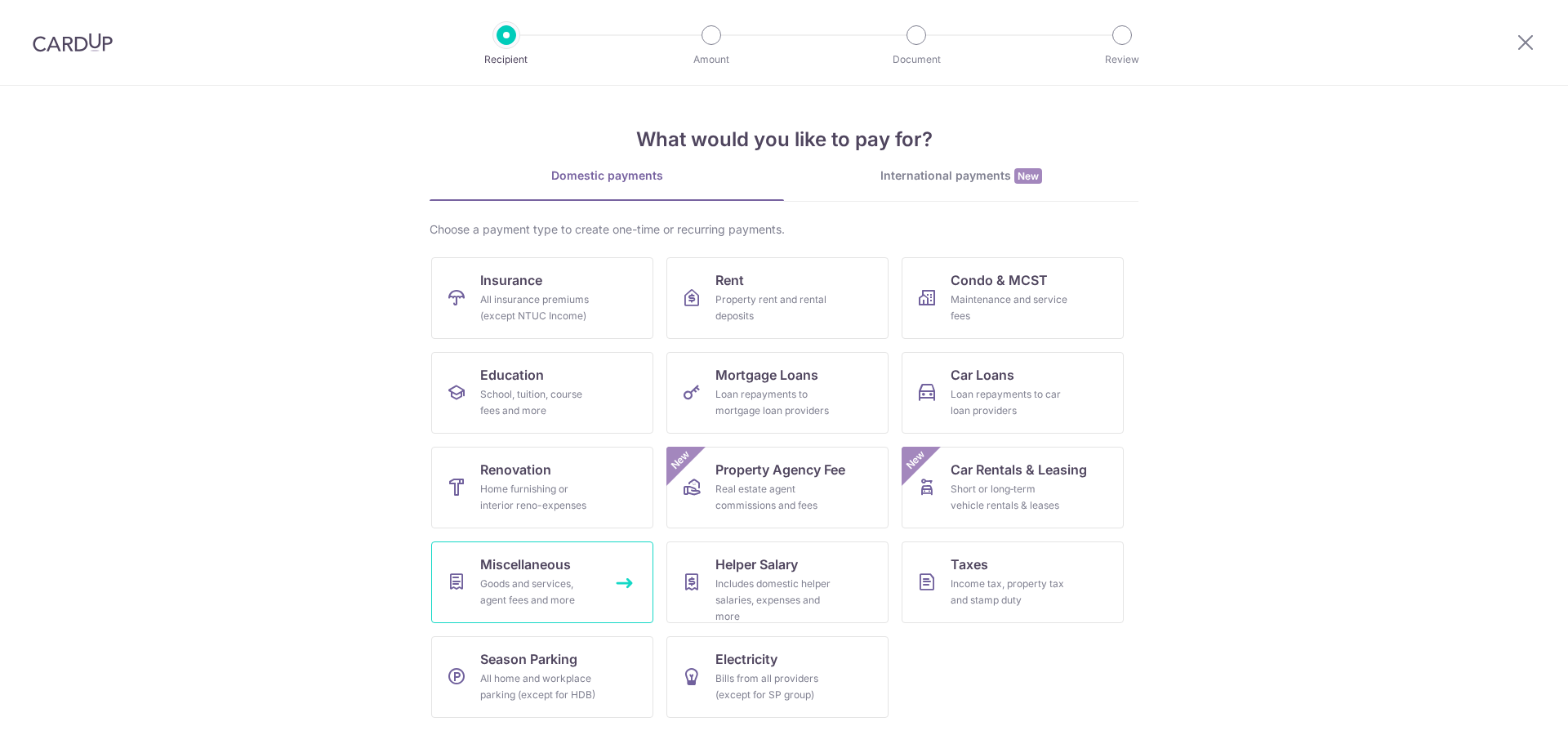
click at [537, 555] on span "Miscellaneous" at bounding box center [525, 563] width 90 height 19
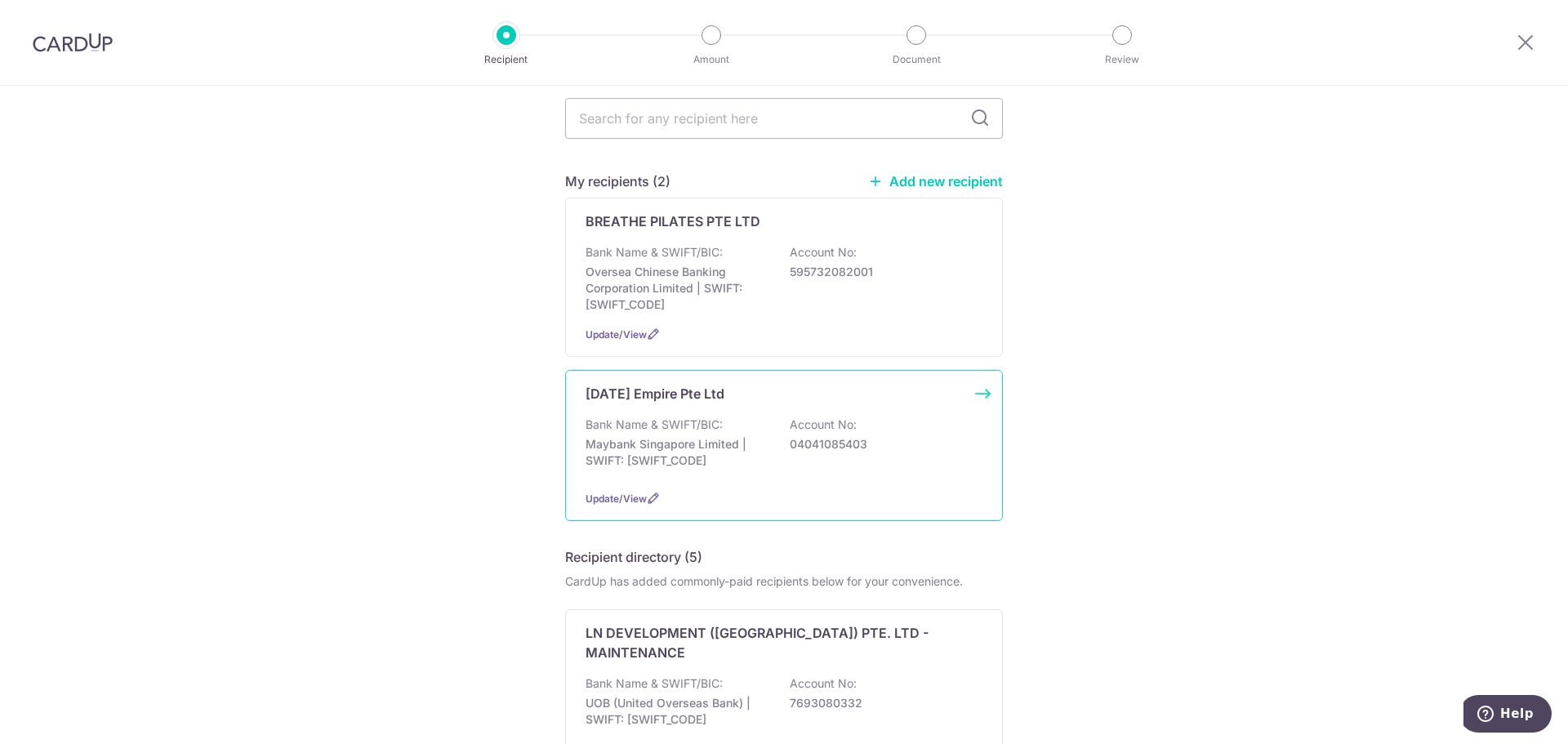
scroll to position [163, 0]
click at [807, 418] on div "Bank Name & SWIFT/BIC: Maybank Singapore Limited | SWIFT: [SWIFT_CODE] Account …" at bounding box center [784, 446] width 397 height 61
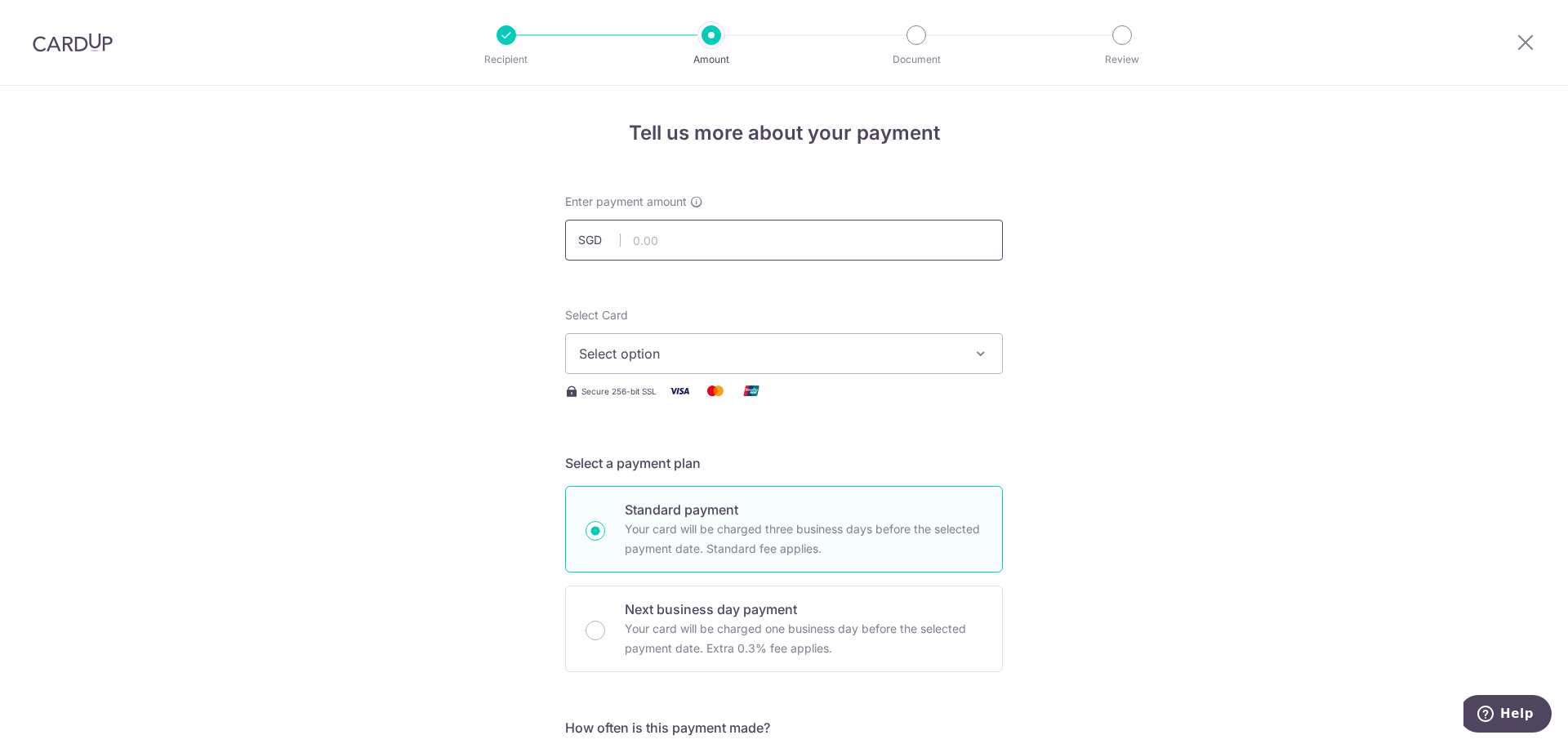
click at [732, 242] on input "text" at bounding box center [784, 240] width 438 height 41
type input "647.04"
click at [766, 361] on span "Select option" at bounding box center [769, 353] width 381 height 19
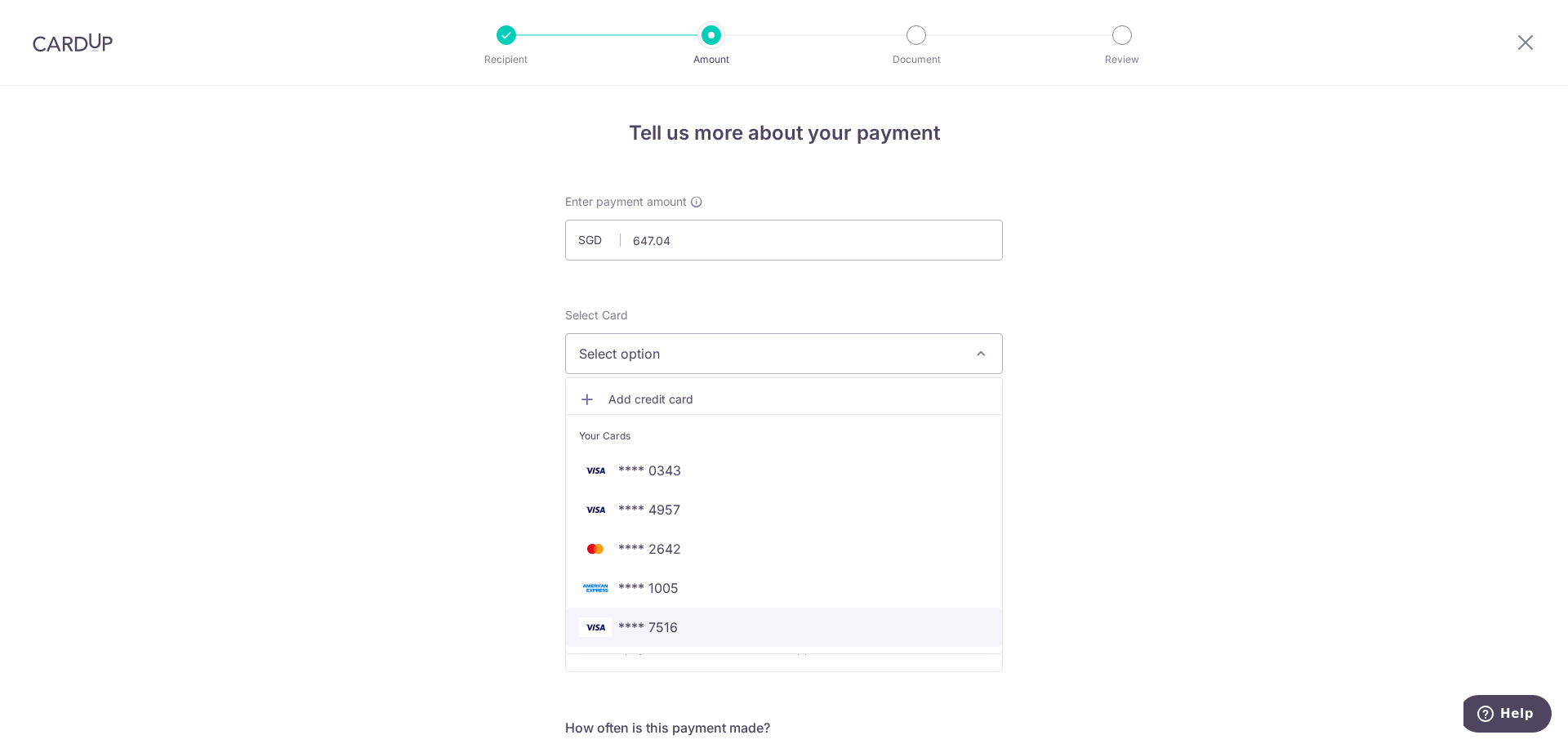
click at [647, 625] on span "**** 7516" at bounding box center [648, 627] width 60 height 19
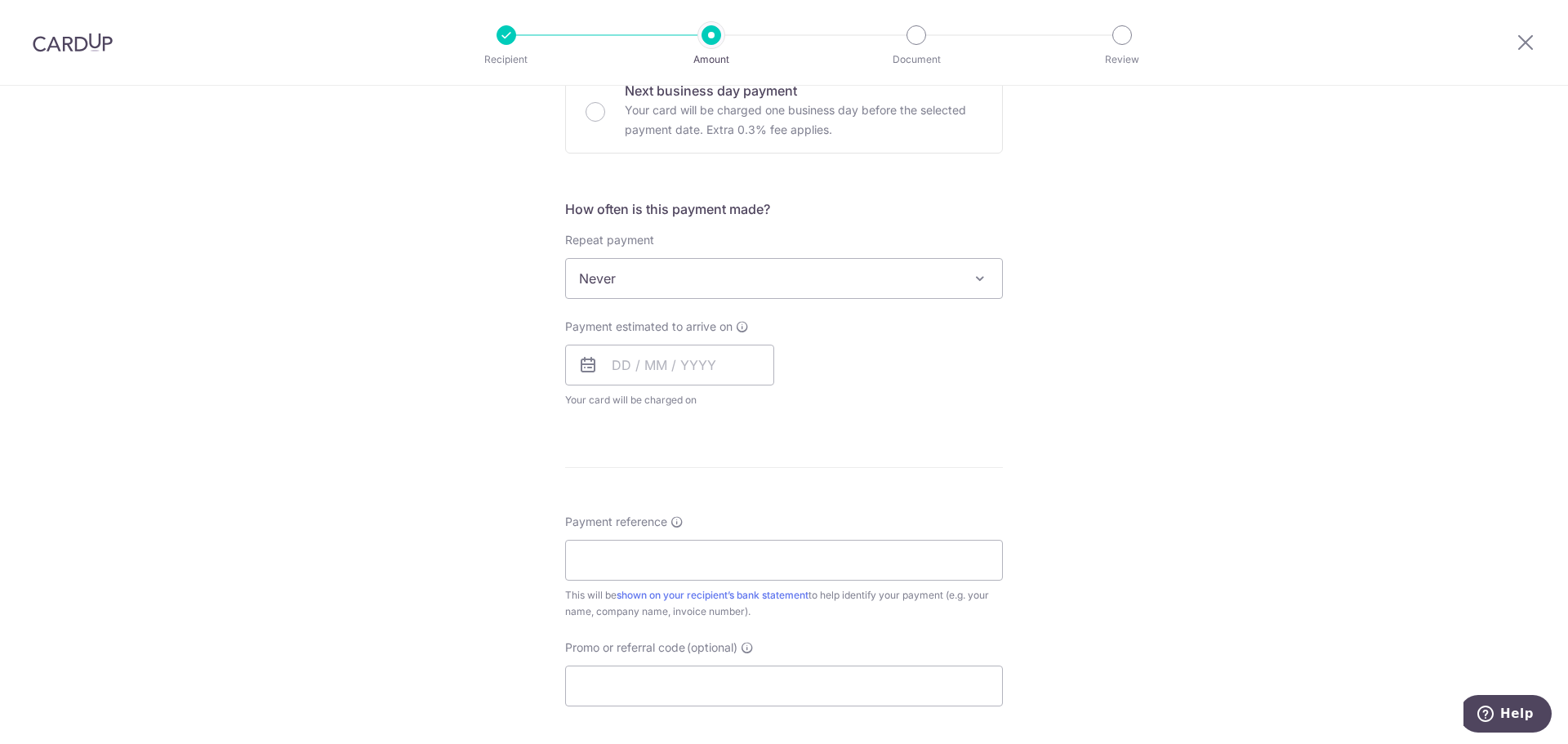
scroll to position [572, 0]
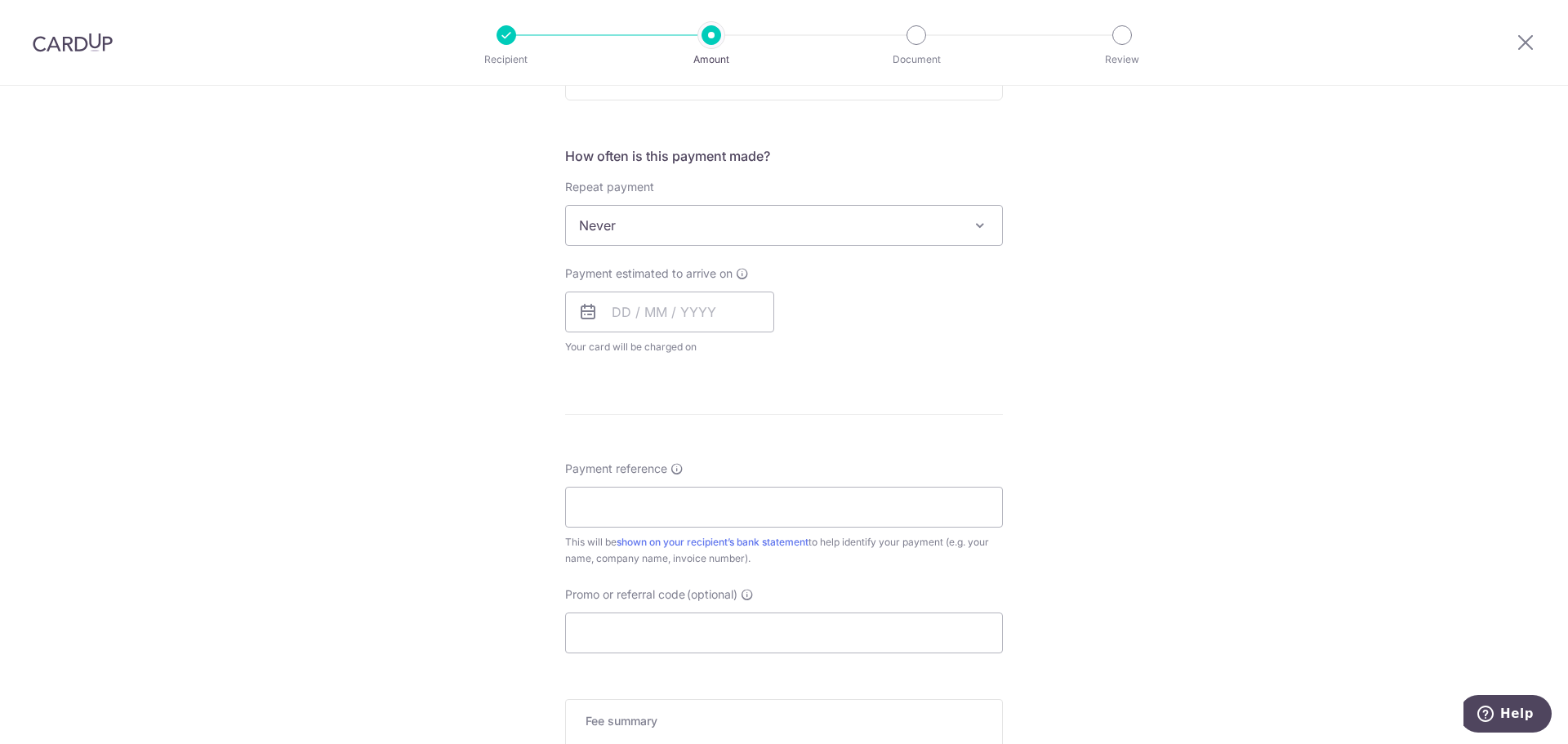
click at [814, 227] on span "Never" at bounding box center [784, 225] width 436 height 39
click at [684, 302] on input "text" at bounding box center [670, 312] width 210 height 41
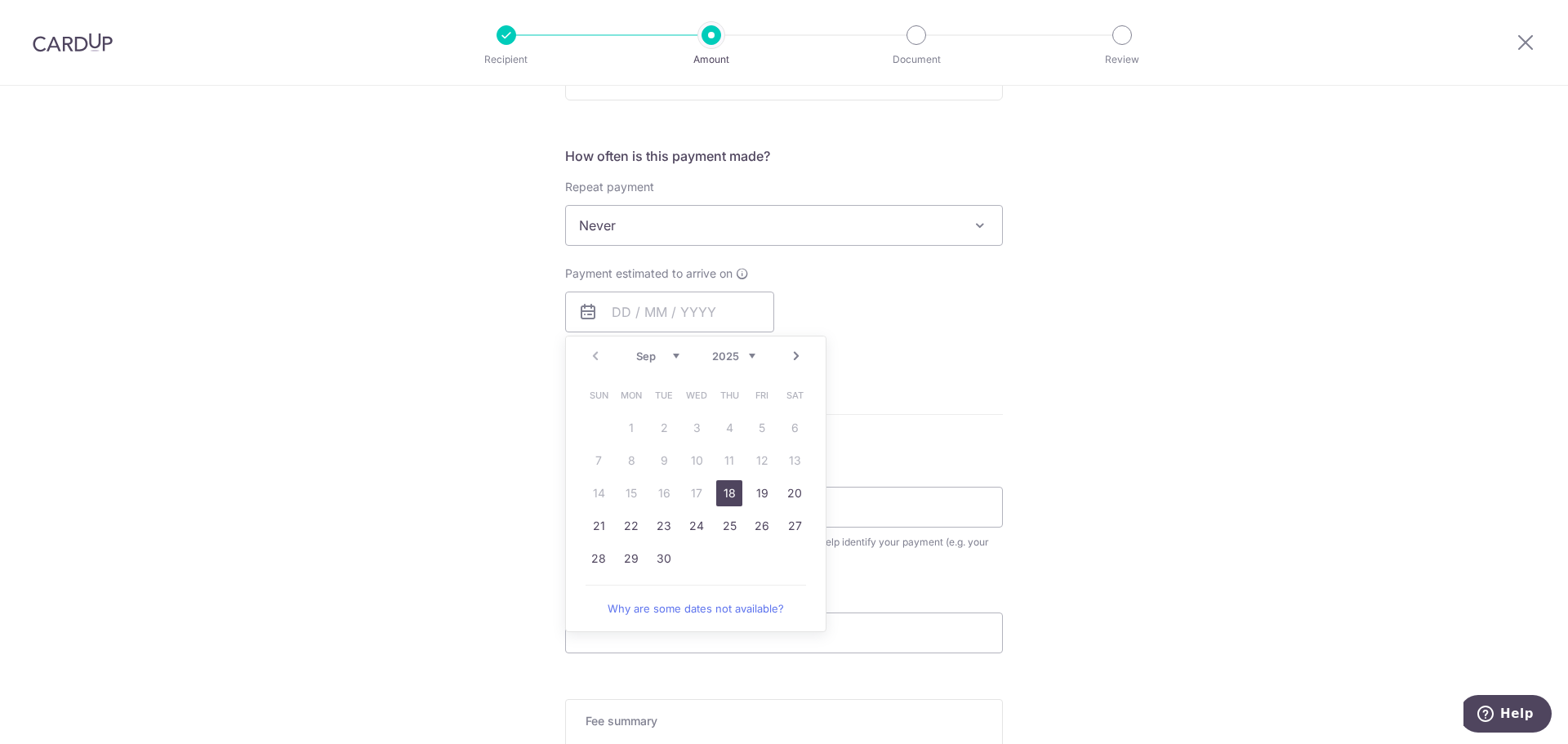
click at [789, 357] on link "Next" at bounding box center [796, 356] width 19 height 19
click at [663, 462] on link "7" at bounding box center [664, 460] width 26 height 26
type input "[DATE]"
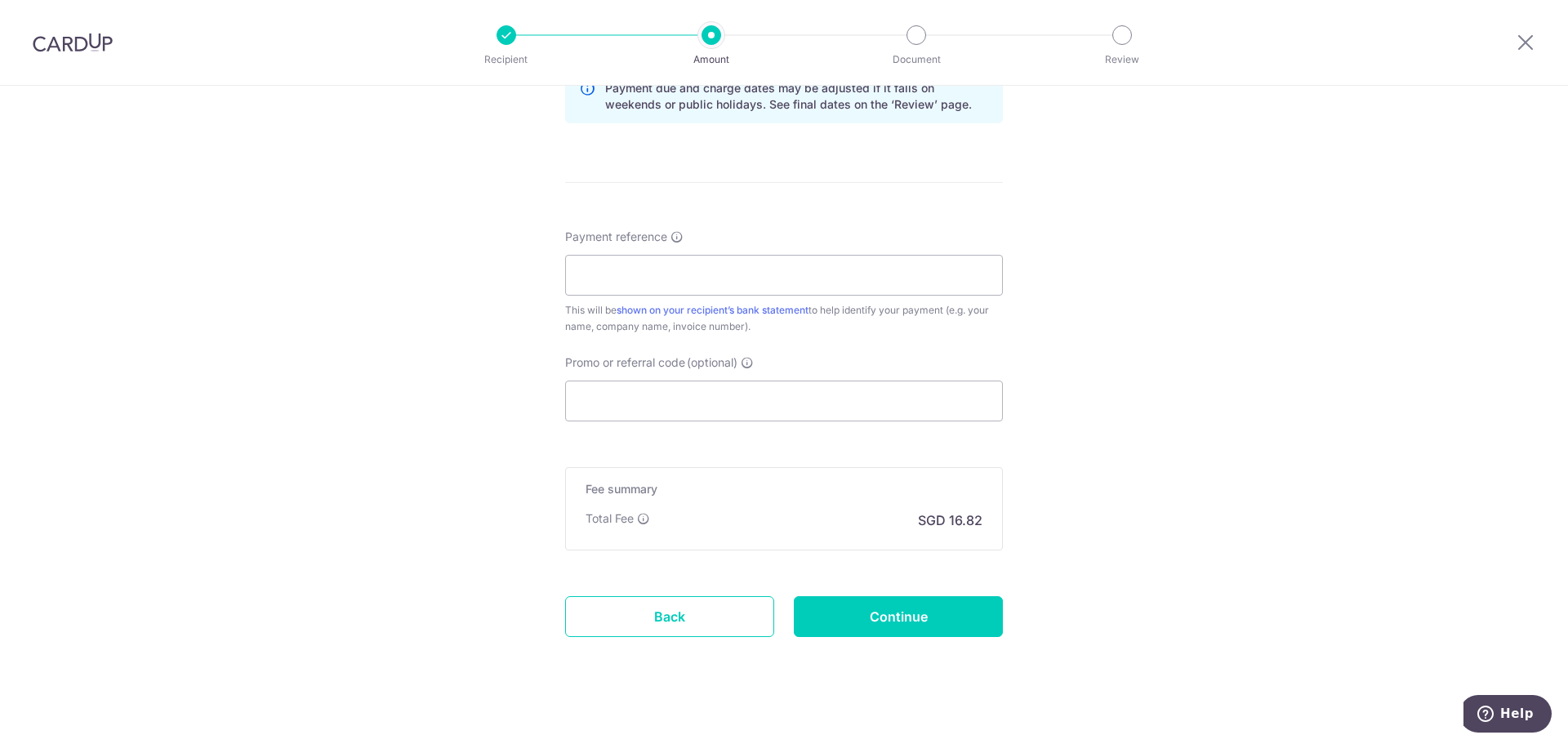
scroll to position [886, 0]
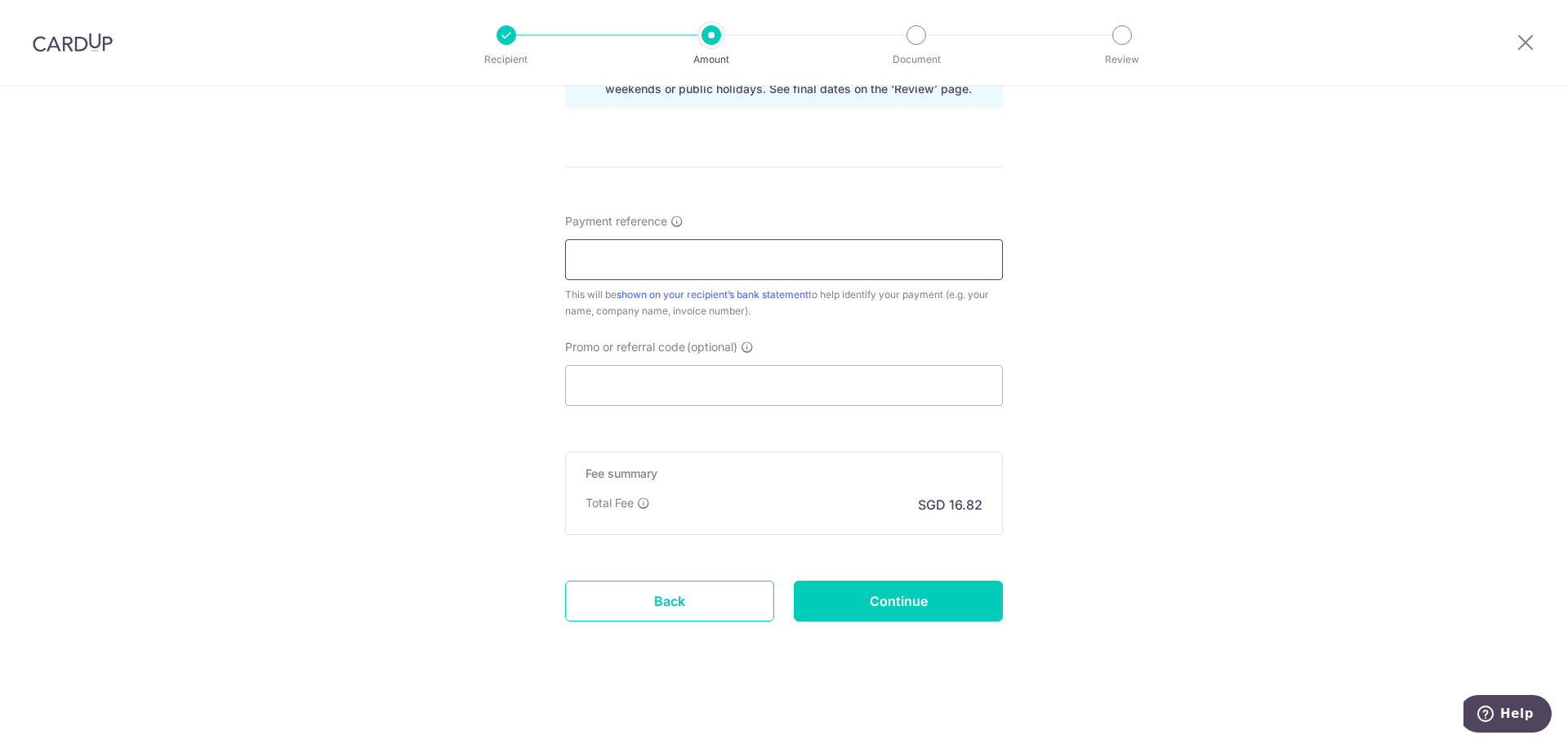
click at [678, 249] on input "Payment reference" at bounding box center [784, 259] width 438 height 41
click at [711, 257] on input "Payment reference" at bounding box center [784, 259] width 438 height 41
type input "Chan Yi Ren"
click at [755, 383] on input "Promo or referral code (optional)" at bounding box center [784, 385] width 438 height 41
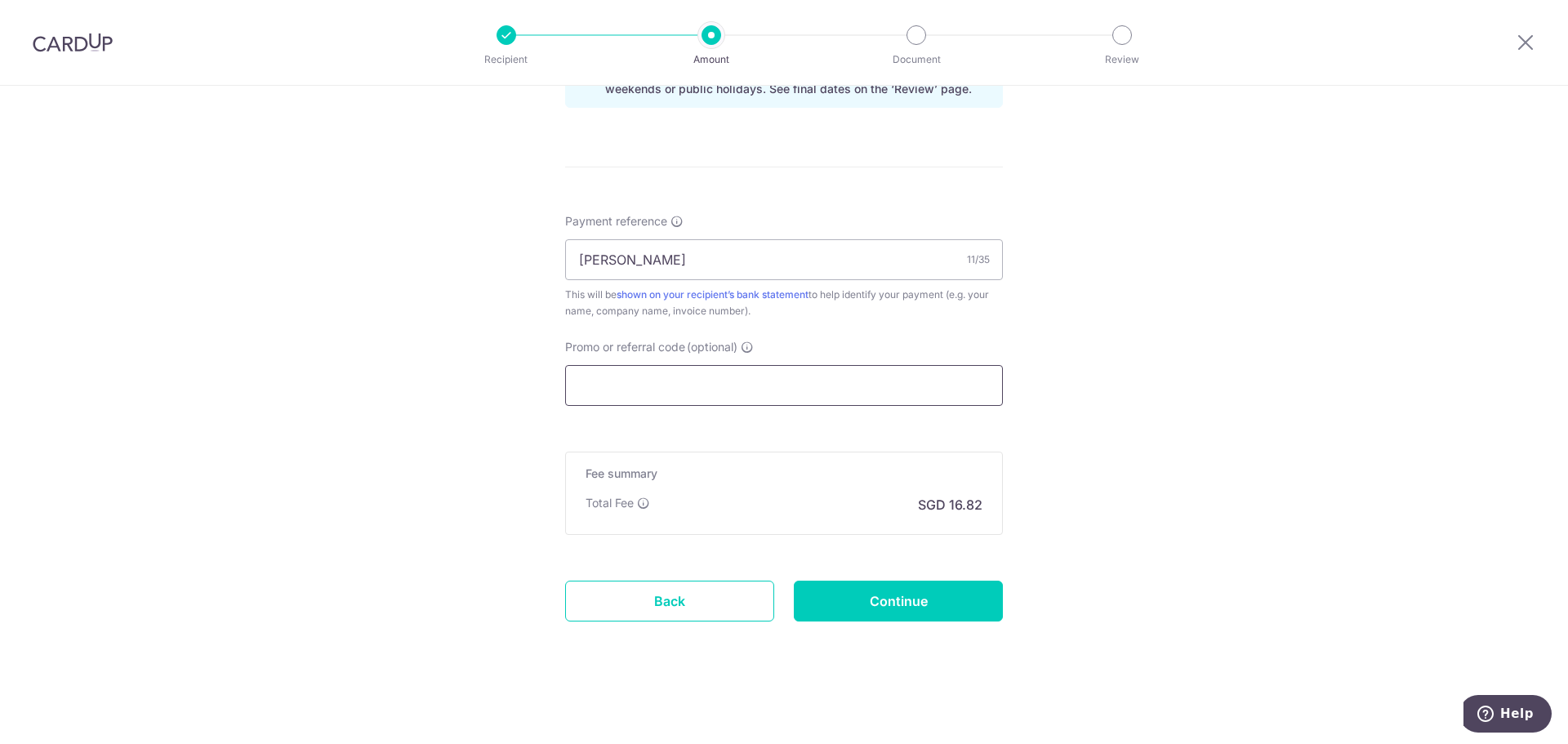
paste input "OFF225"
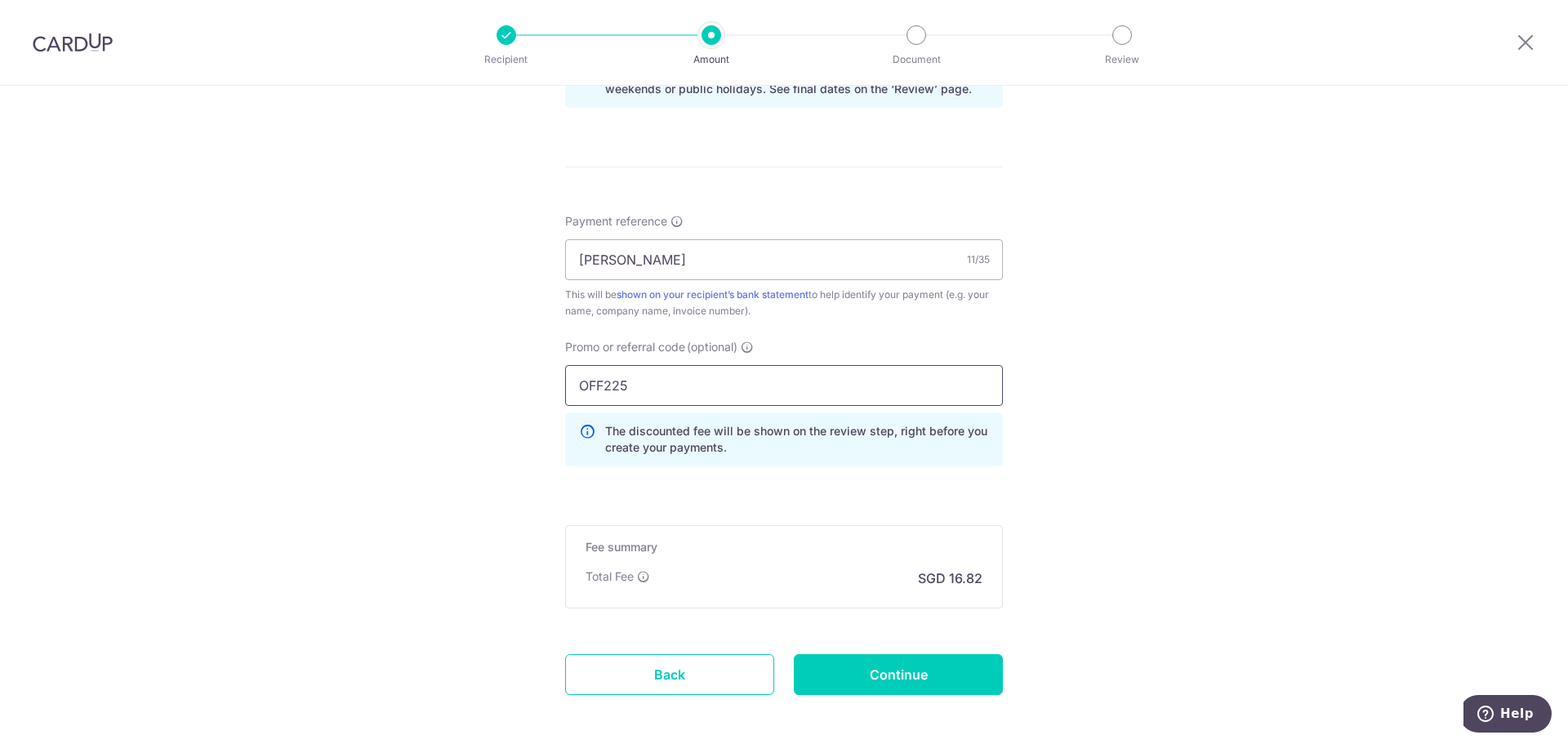
type input "OFF225"
click at [1143, 403] on div "Tell us more about your payment Enter payment amount SGD 647.04 647.04 Select C…" at bounding box center [784, 8] width 1568 height 1617
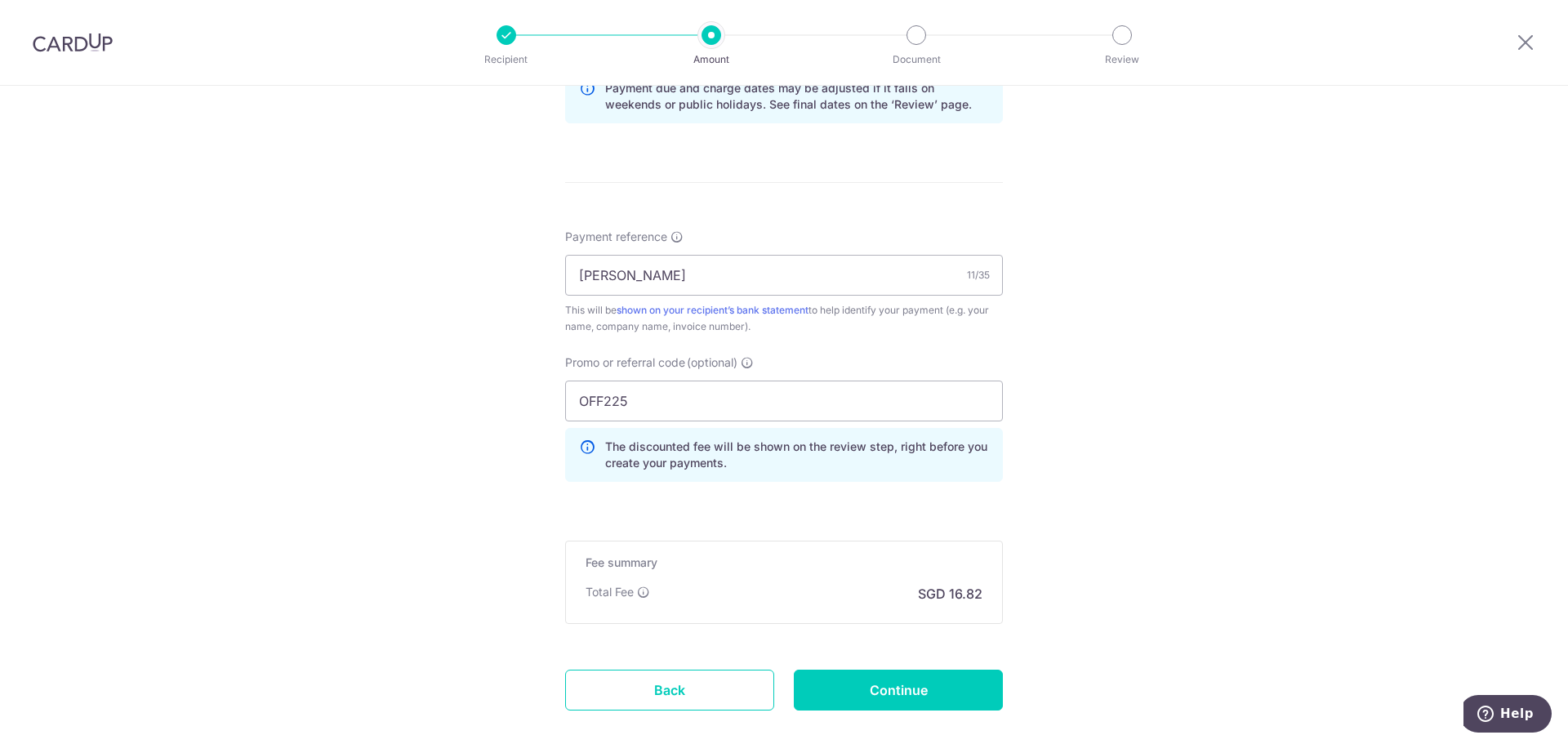
scroll to position [959, 0]
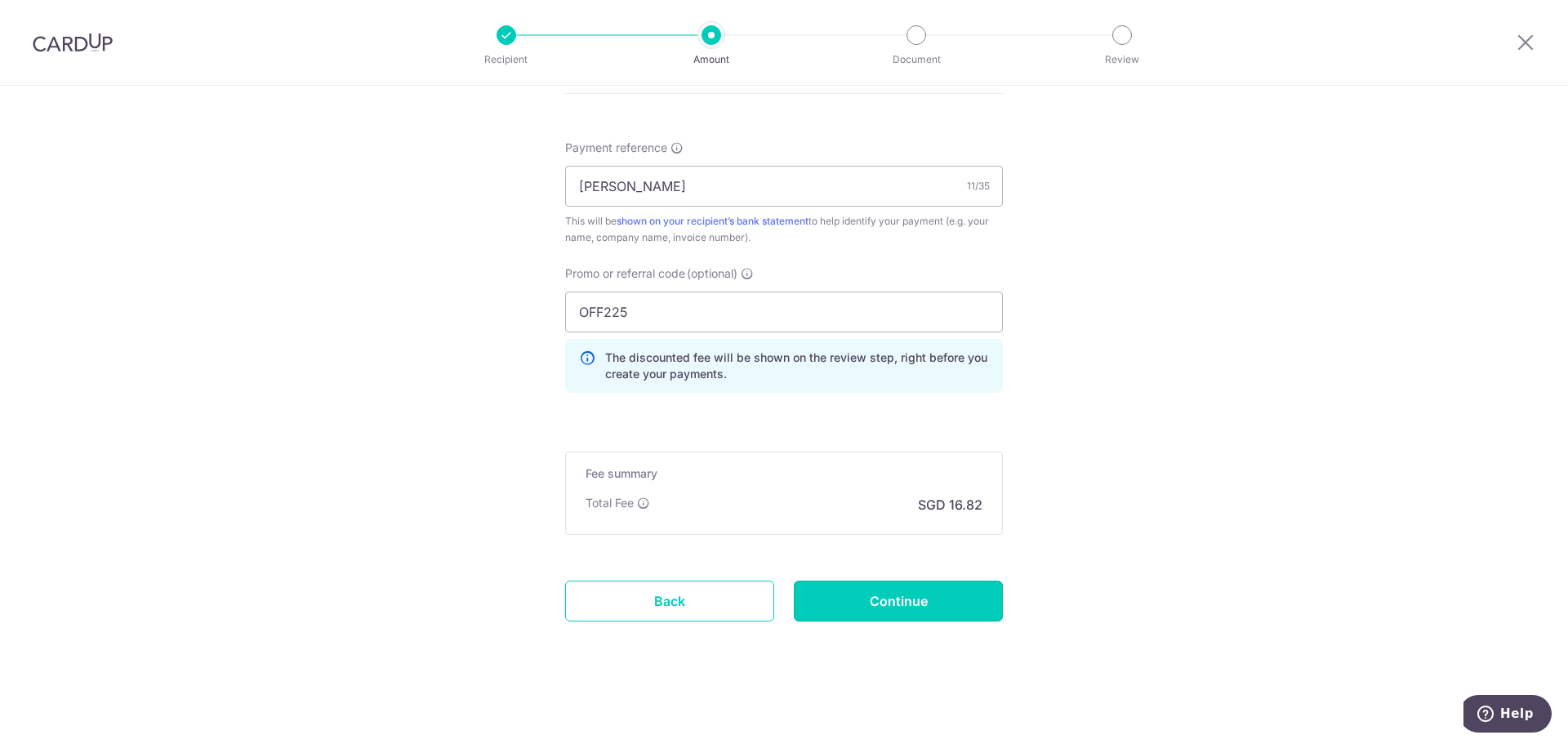
click at [917, 602] on input "Continue" at bounding box center [899, 600] width 210 height 41
type input "Create Schedule"
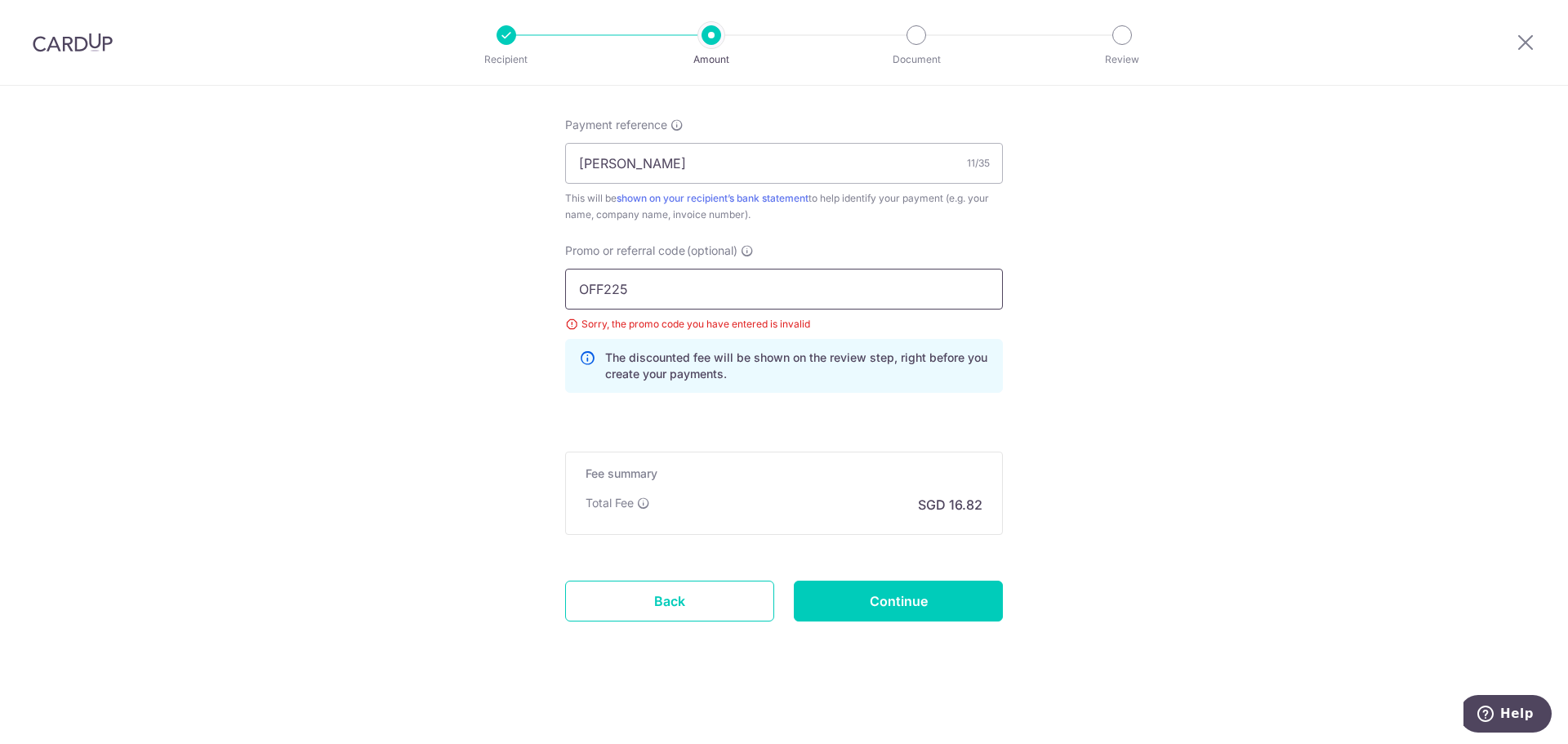
click at [647, 284] on input "OFF225" at bounding box center [784, 289] width 438 height 41
drag, startPoint x: 643, startPoint y: 282, endPoint x: 530, endPoint y: 282, distance: 113.0
paste input "text"
click at [575, 282] on input "OFF225" at bounding box center [784, 289] width 438 height 41
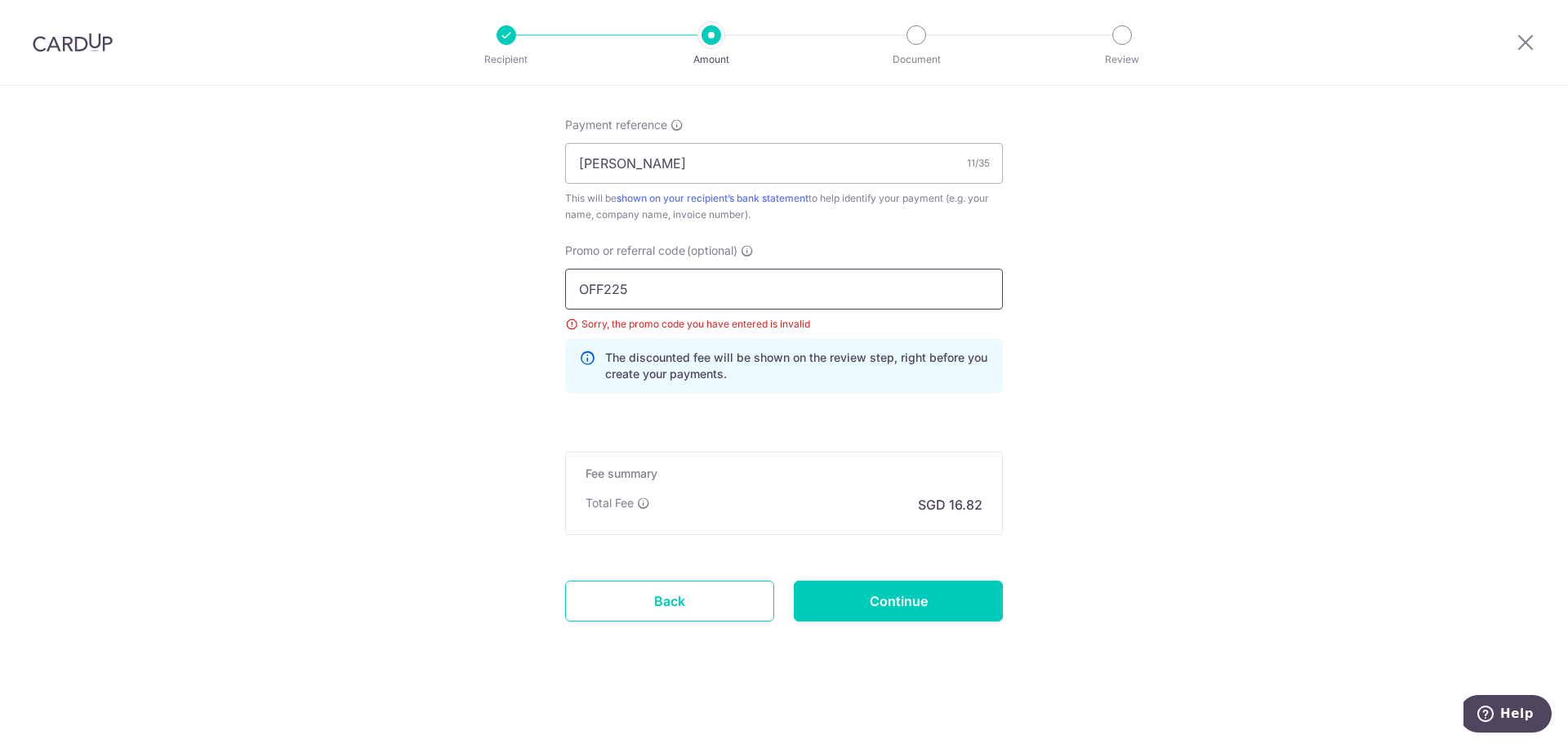
type input "OFF225"
drag, startPoint x: 1117, startPoint y: 374, endPoint x: 843, endPoint y: 200, distance: 324.6
click at [745, 364] on p "The discounted fee will be shown on the review step, right before you create yo…" at bounding box center [797, 366] width 384 height 33
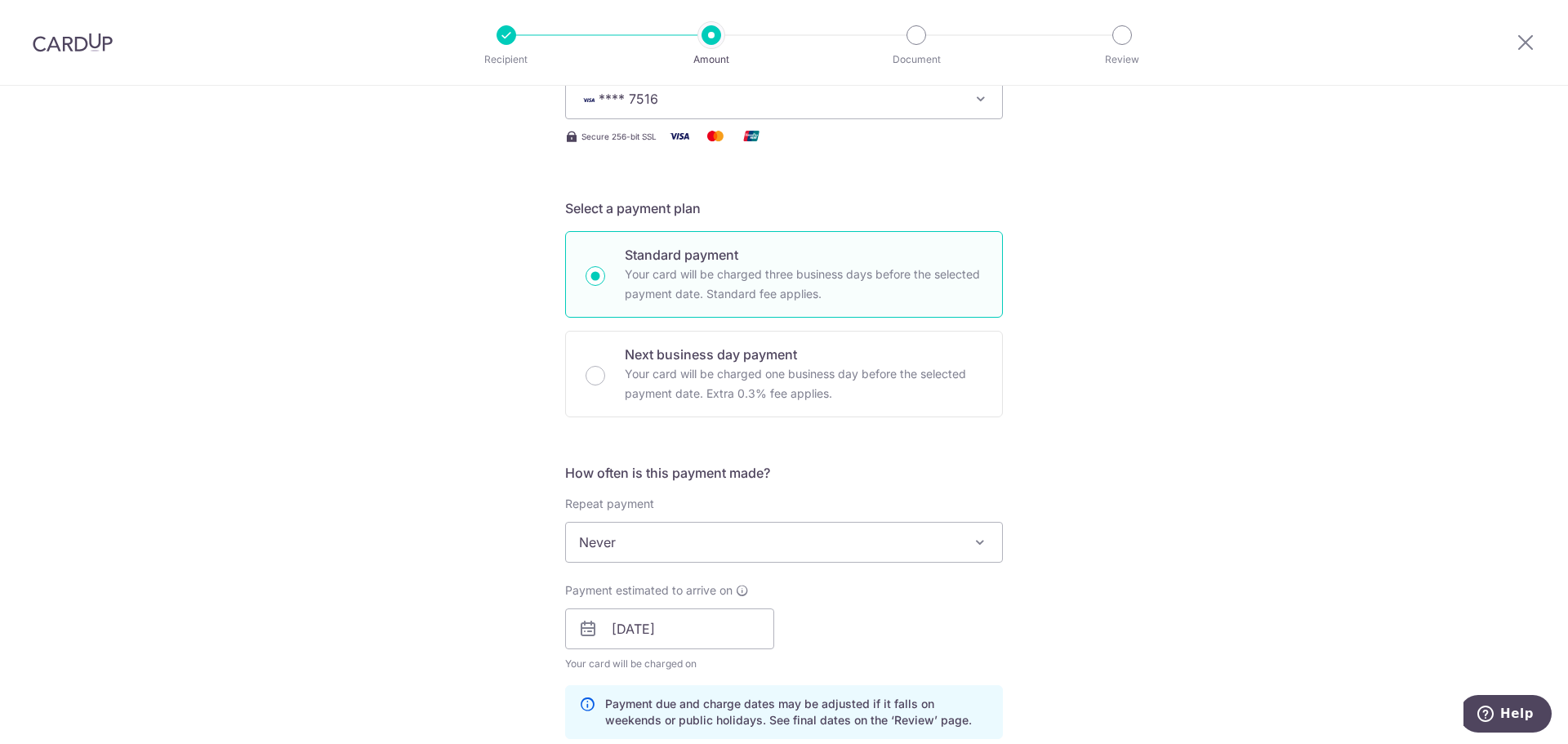
scroll to position [163, 0]
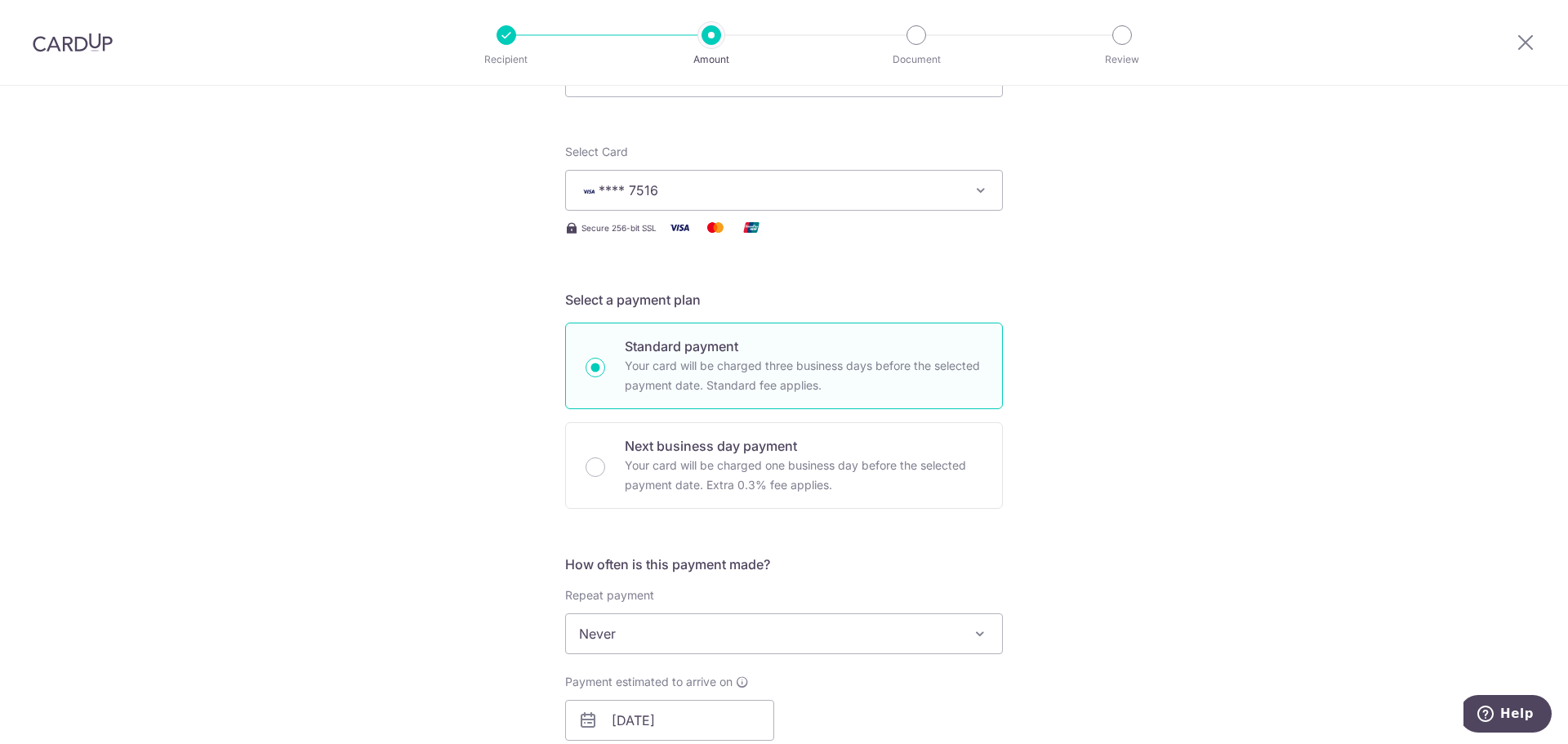
click at [831, 206] on button "**** 7516" at bounding box center [784, 190] width 438 height 41
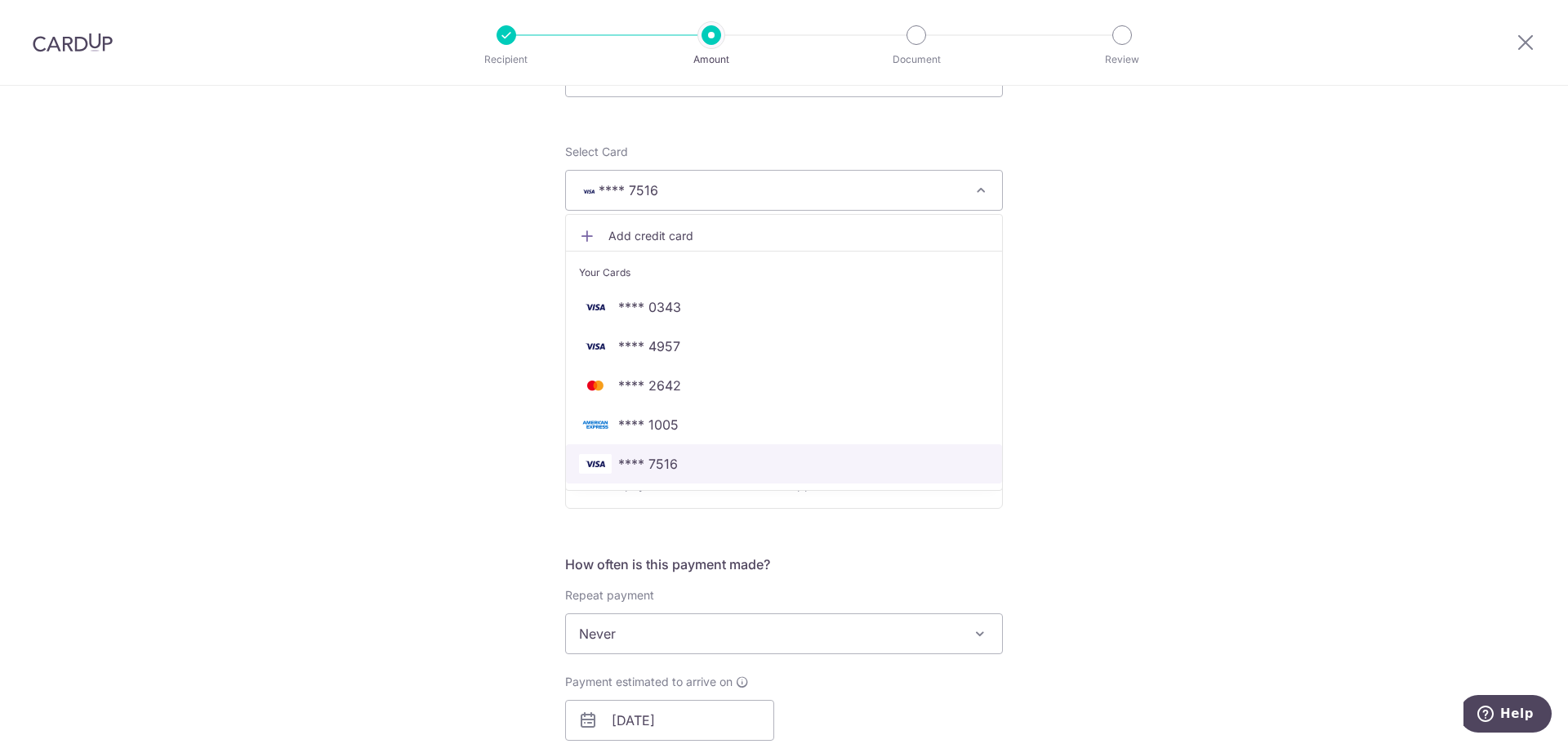
click at [765, 461] on span "**** 7516" at bounding box center [783, 464] width 410 height 19
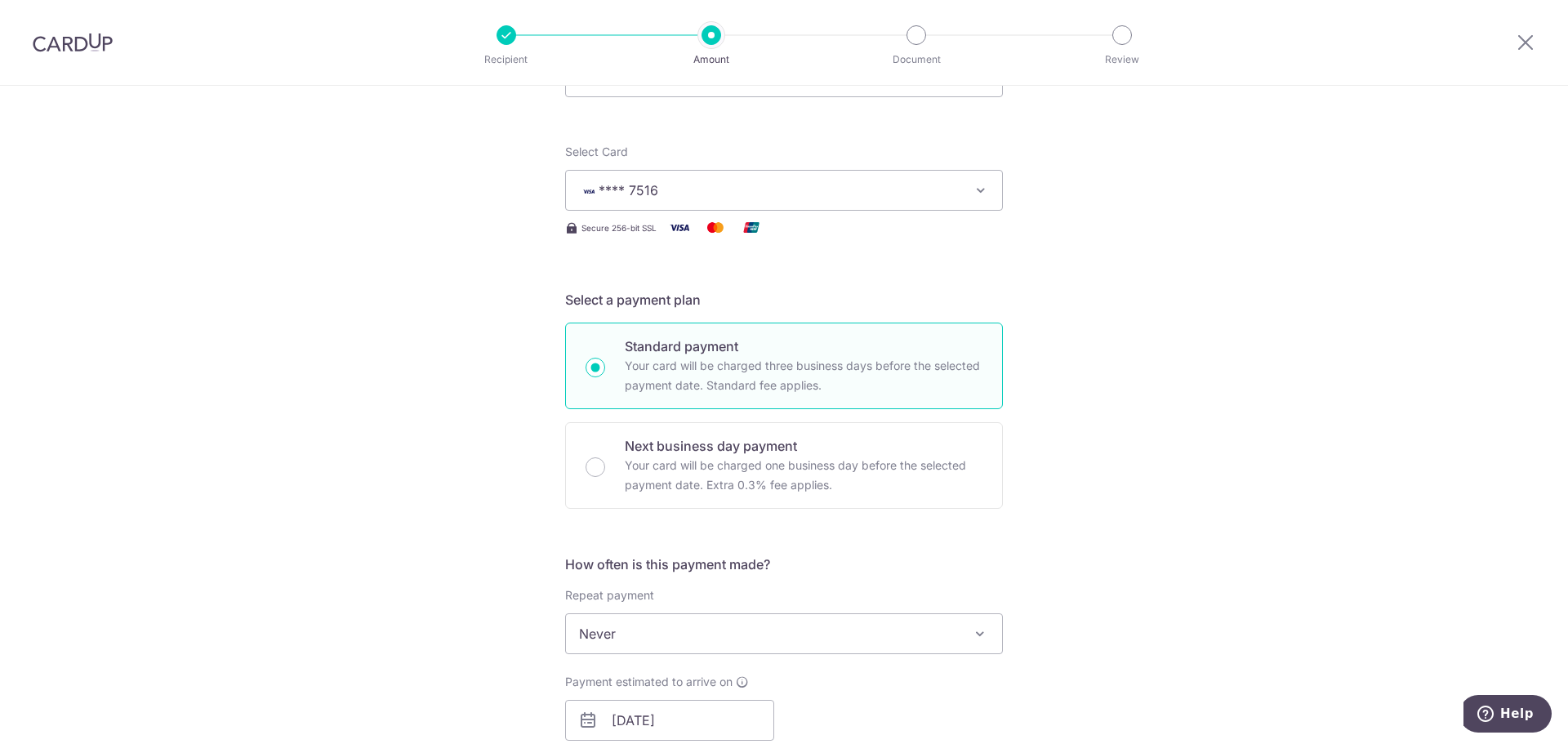
click at [1070, 410] on div "Tell us more about your payment Enter payment amount SGD 647.04 647.04 Select C…" at bounding box center [784, 742] width 1568 height 1640
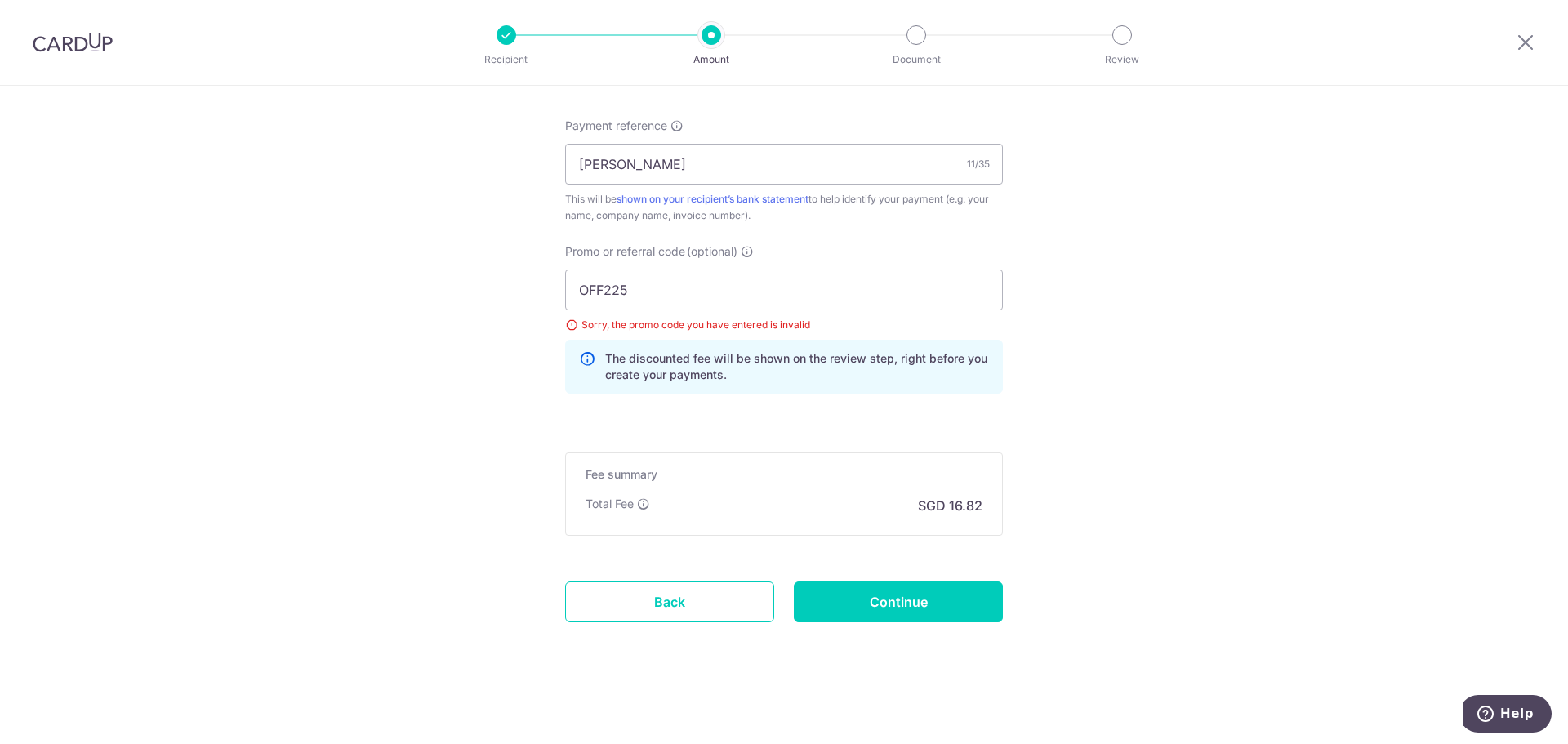
scroll to position [982, 0]
click at [889, 599] on input "Continue" at bounding box center [899, 600] width 210 height 41
type input "Update Schedule"
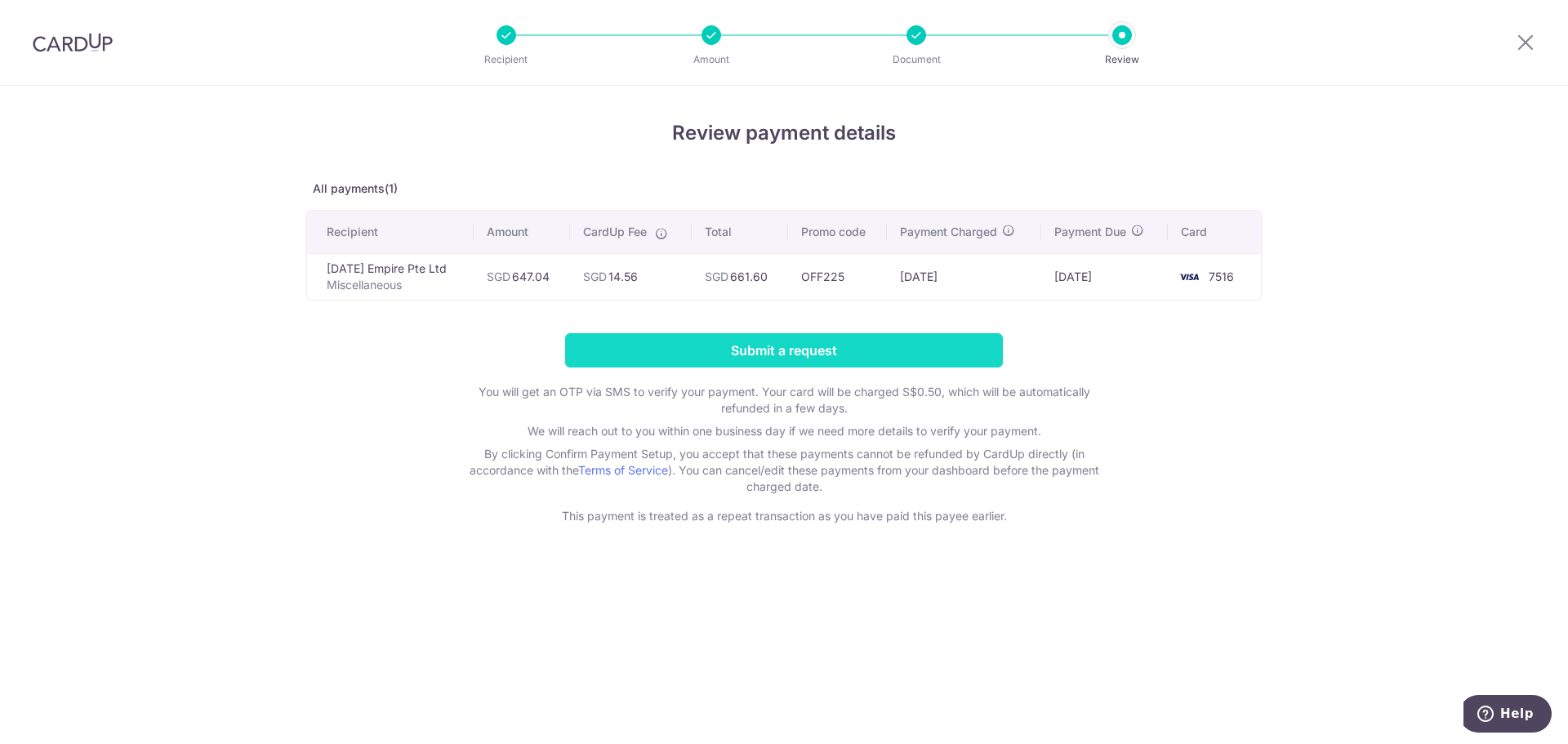
click at [851, 346] on input "Submit a request" at bounding box center [784, 350] width 438 height 35
